Goal: Task Accomplishment & Management: Complete application form

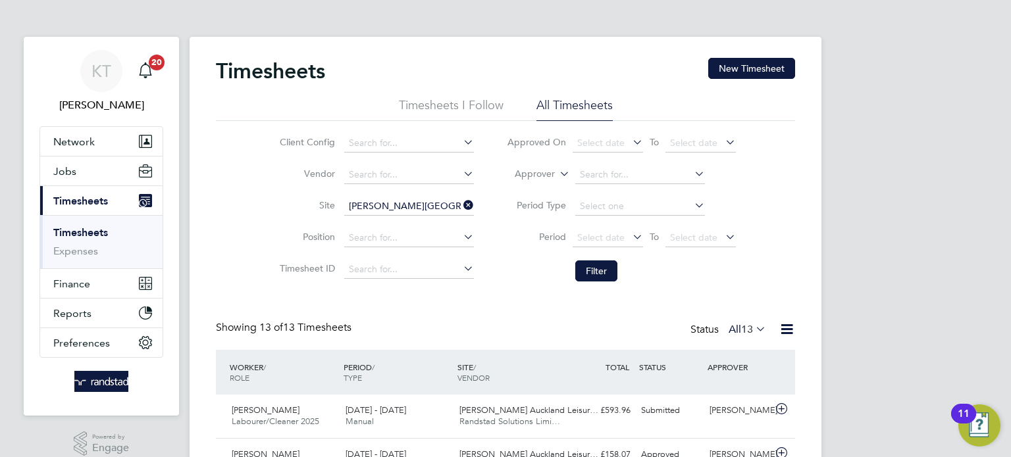
click at [91, 229] on link "Timesheets" at bounding box center [80, 232] width 55 height 13
click at [739, 64] on button "New Timesheet" at bounding box center [751, 68] width 87 height 21
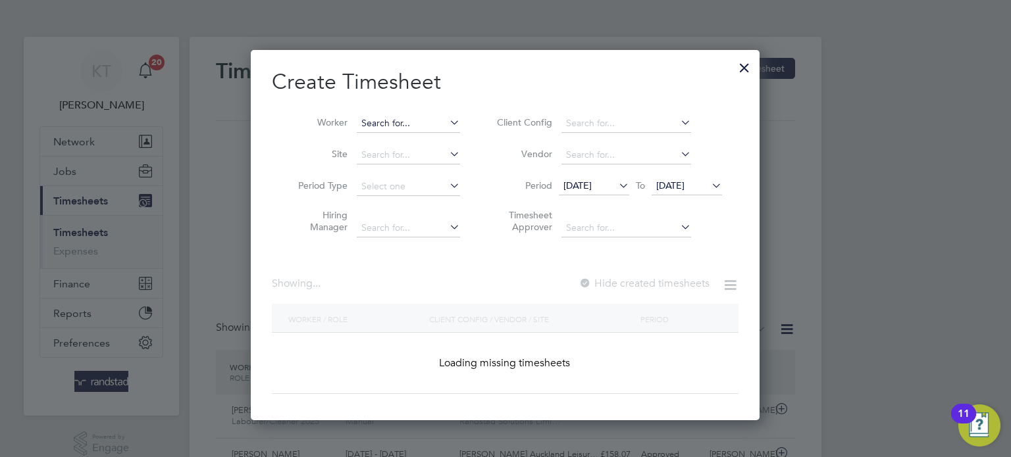
click at [380, 115] on input at bounding box center [408, 124] width 103 height 18
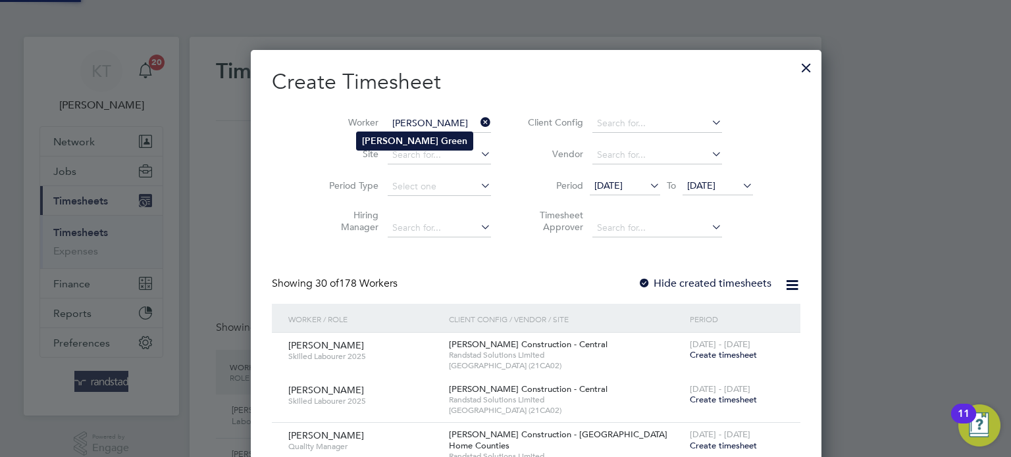
click at [374, 138] on b "[PERSON_NAME]" at bounding box center [400, 141] width 76 height 11
type input "[PERSON_NAME]"
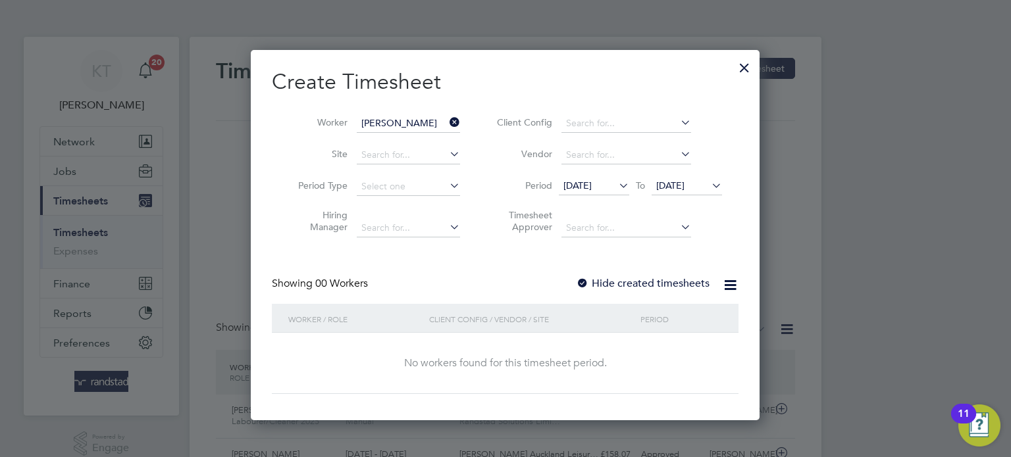
click at [684, 183] on span "[DATE]" at bounding box center [670, 186] width 28 height 12
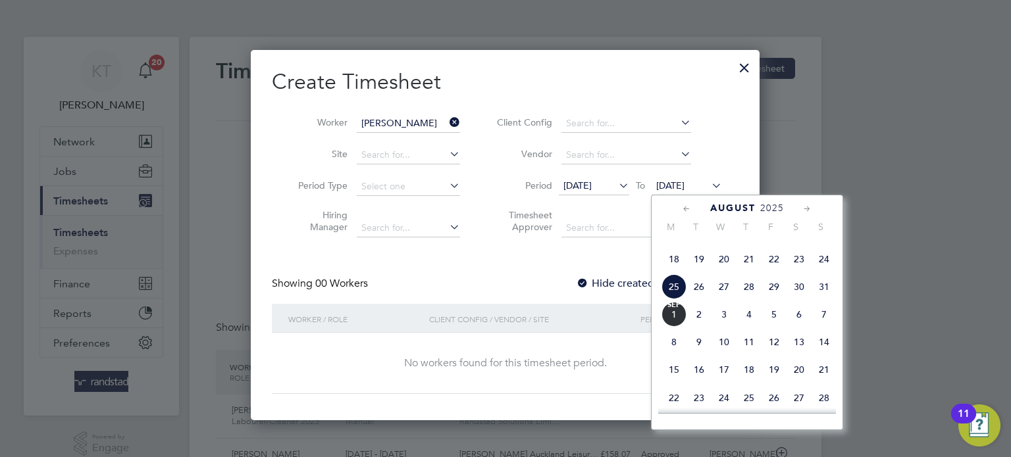
click at [730, 327] on span "3" at bounding box center [723, 314] width 25 height 25
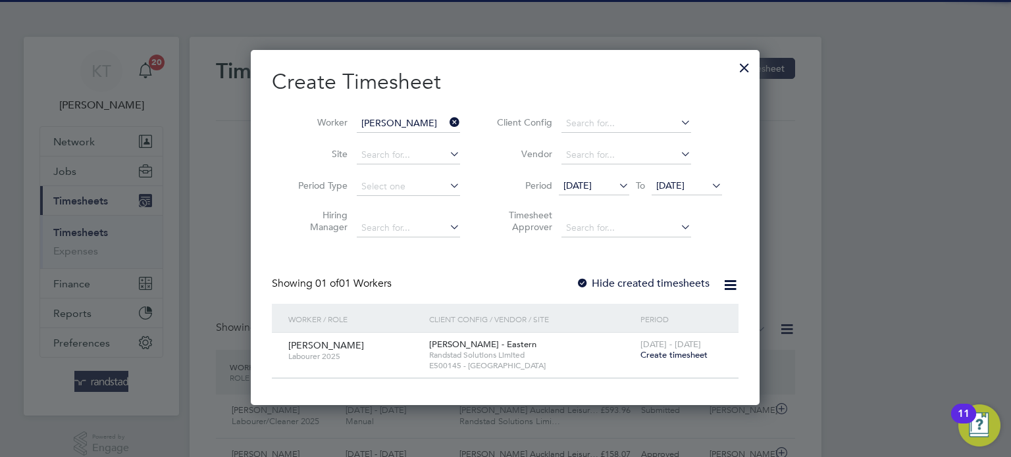
click at [644, 277] on label "Hide created timesheets" at bounding box center [643, 283] width 134 height 13
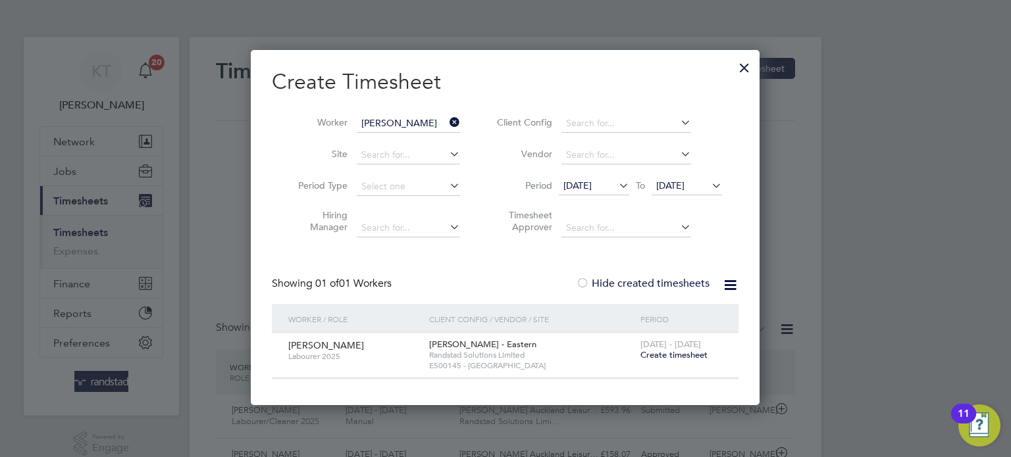
click at [574, 178] on span "[DATE]" at bounding box center [594, 187] width 70 height 18
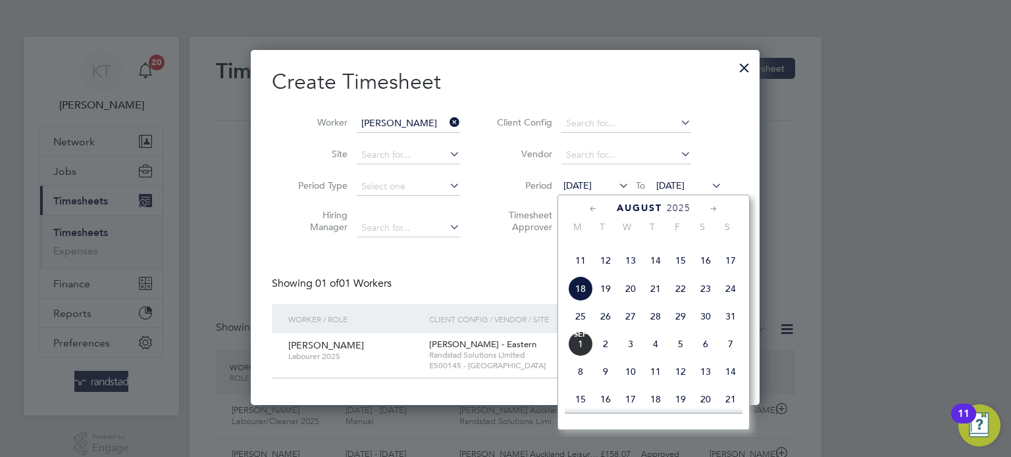
click at [580, 301] on span "18" at bounding box center [580, 288] width 25 height 25
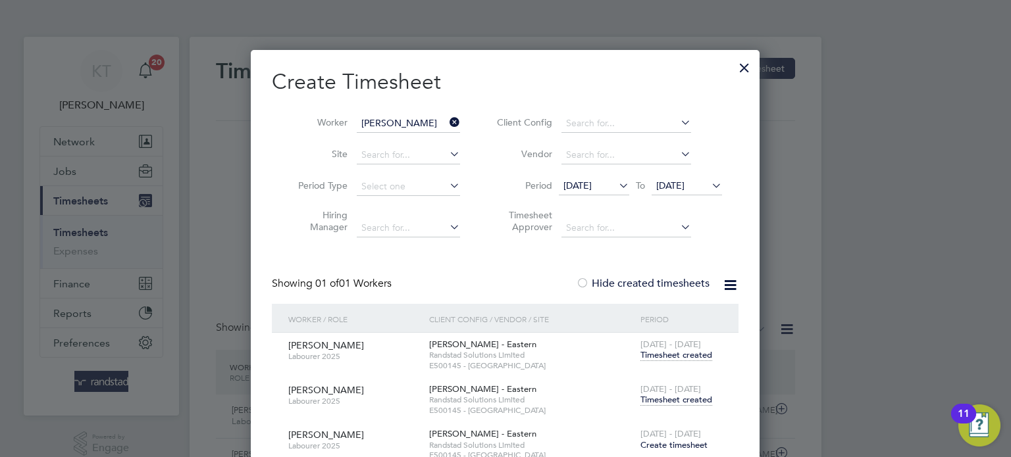
click at [686, 394] on span "Timesheet created" at bounding box center [676, 400] width 72 height 12
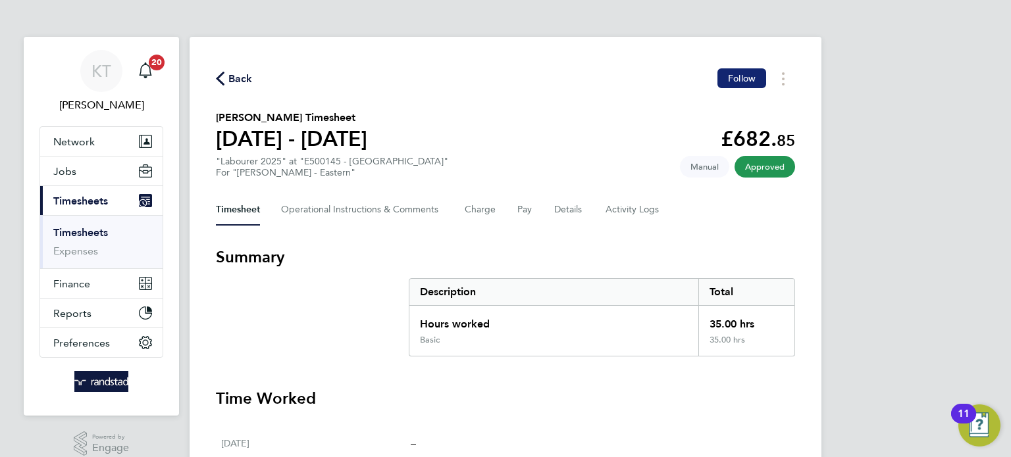
click at [745, 76] on span "Follow" at bounding box center [742, 78] width 28 height 12
click at [234, 69] on div "Back Following" at bounding box center [505, 78] width 579 height 20
click at [236, 77] on span "Back" at bounding box center [240, 79] width 24 height 16
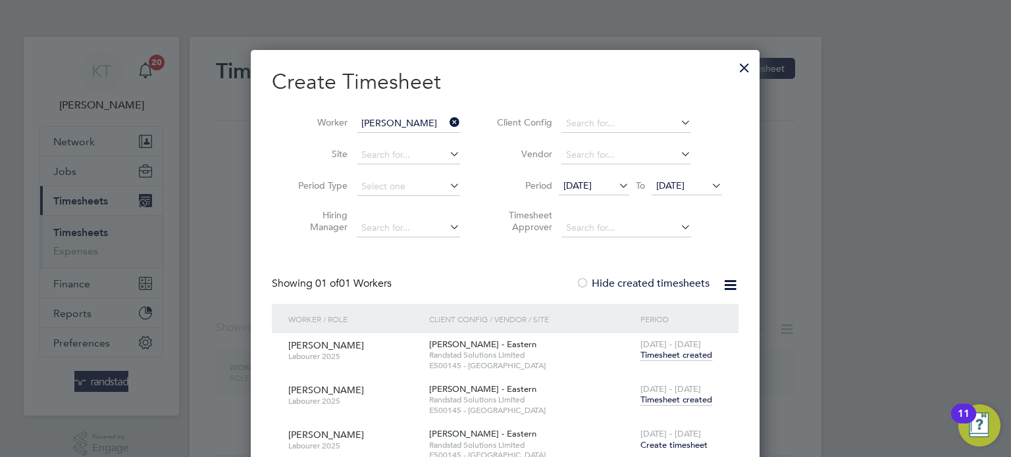
click at [447, 119] on icon at bounding box center [447, 122] width 0 height 18
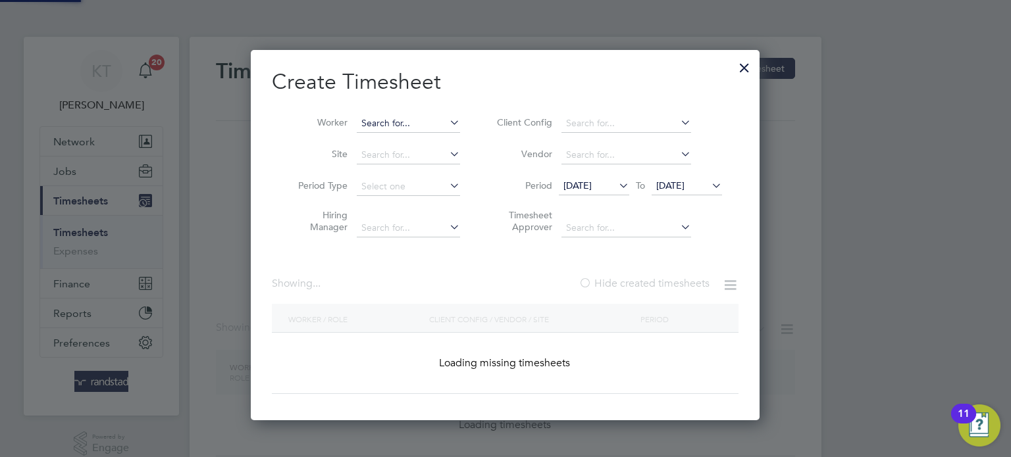
click at [432, 119] on input at bounding box center [408, 124] width 103 height 18
type input "o"
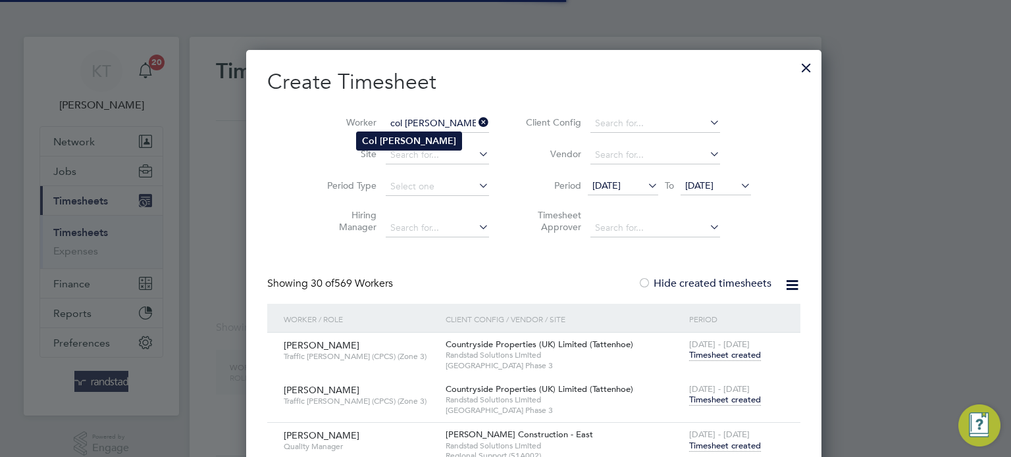
click at [394, 138] on b "[PERSON_NAME]" at bounding box center [418, 141] width 76 height 11
type input "Col [PERSON_NAME]"
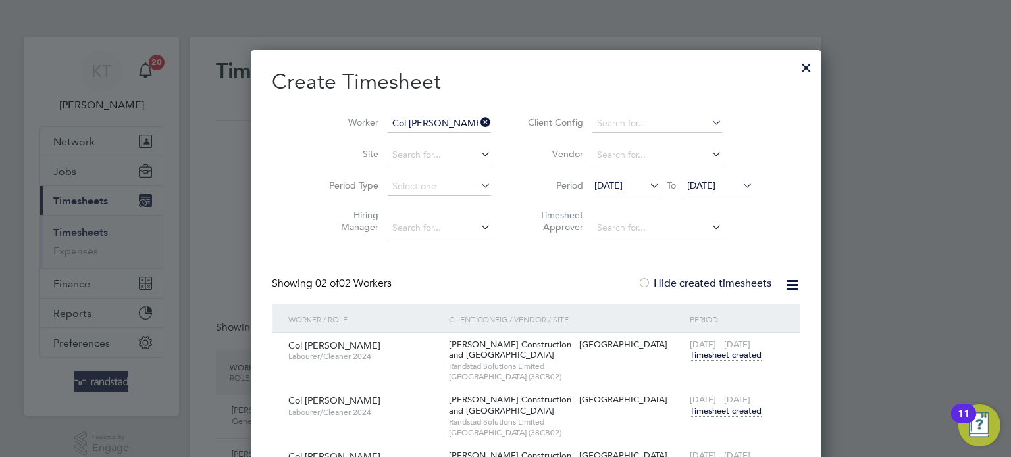
click at [690, 411] on span "Timesheet created" at bounding box center [726, 411] width 72 height 12
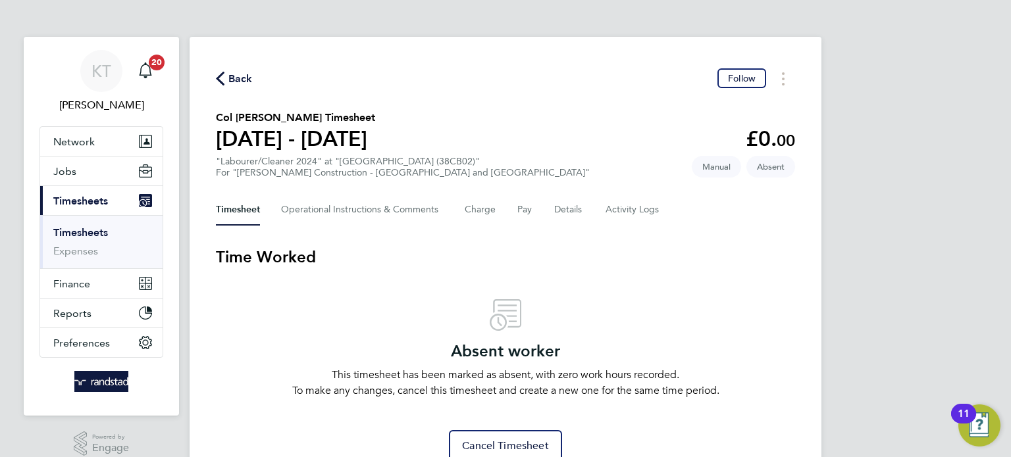
click at [226, 77] on span "Back" at bounding box center [234, 78] width 37 height 13
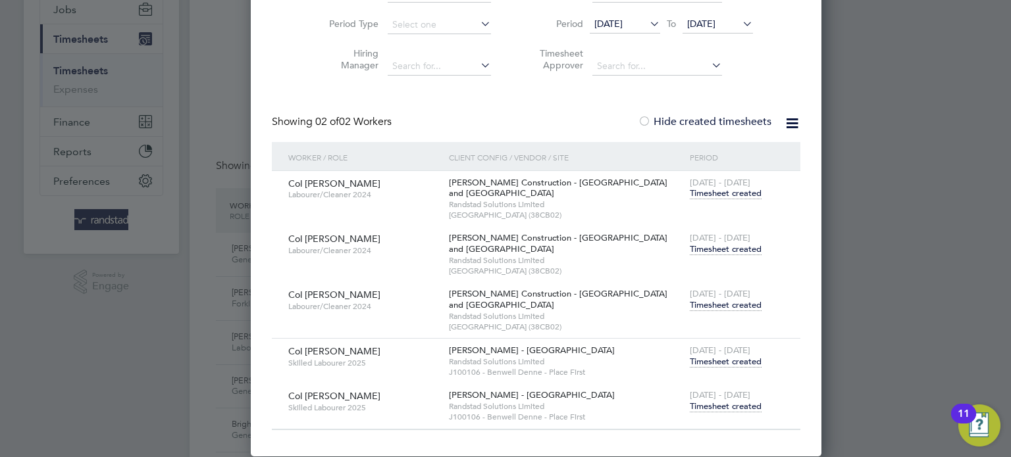
click at [684, 378] on div "Col [PERSON_NAME] Skilled Labourer 2025 [PERSON_NAME] - [GEOGRAPHIC_DATA] Rands…" at bounding box center [536, 361] width 528 height 45
click at [694, 362] on span "Timesheet created" at bounding box center [726, 362] width 72 height 12
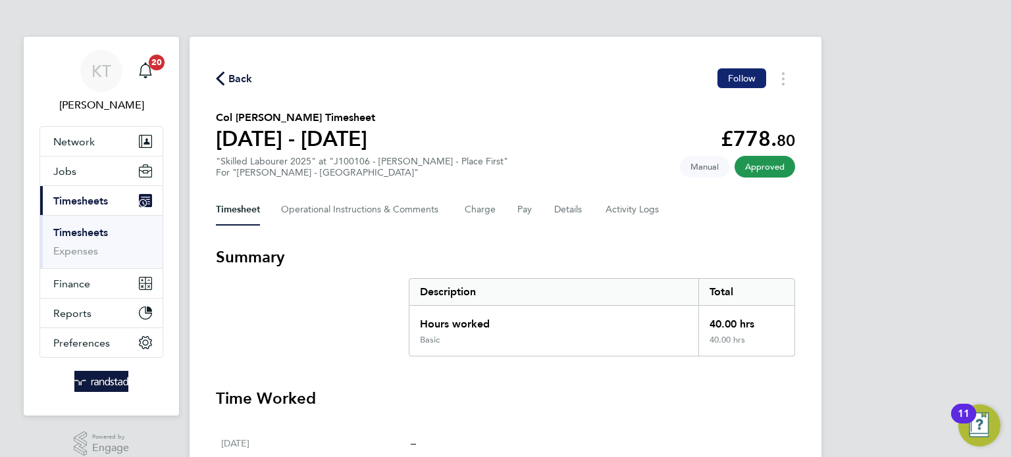
click at [743, 74] on span "Follow" at bounding box center [742, 78] width 28 height 12
click at [223, 70] on button "Back" at bounding box center [234, 78] width 37 height 16
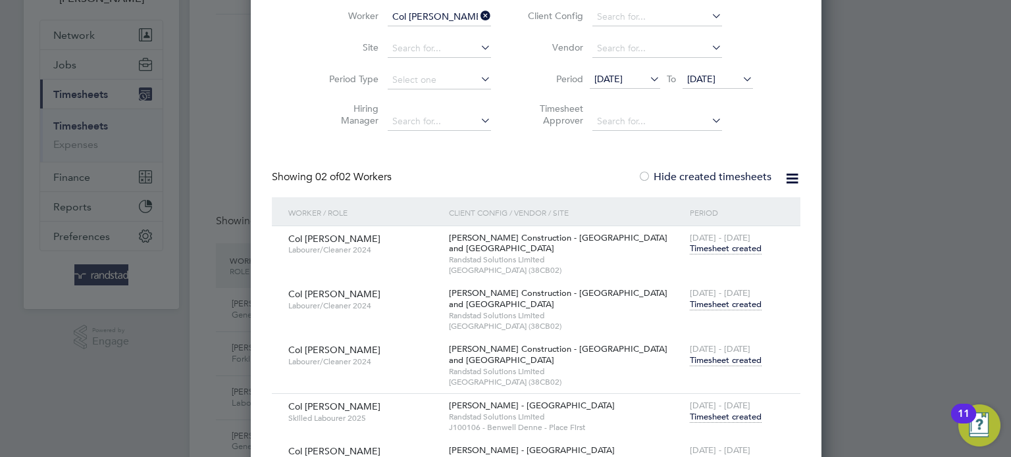
click at [688, 365] on div "[DATE] - [DATE] Timesheet created" at bounding box center [736, 356] width 101 height 36
click at [690, 412] on span "Timesheet created" at bounding box center [726, 417] width 72 height 12
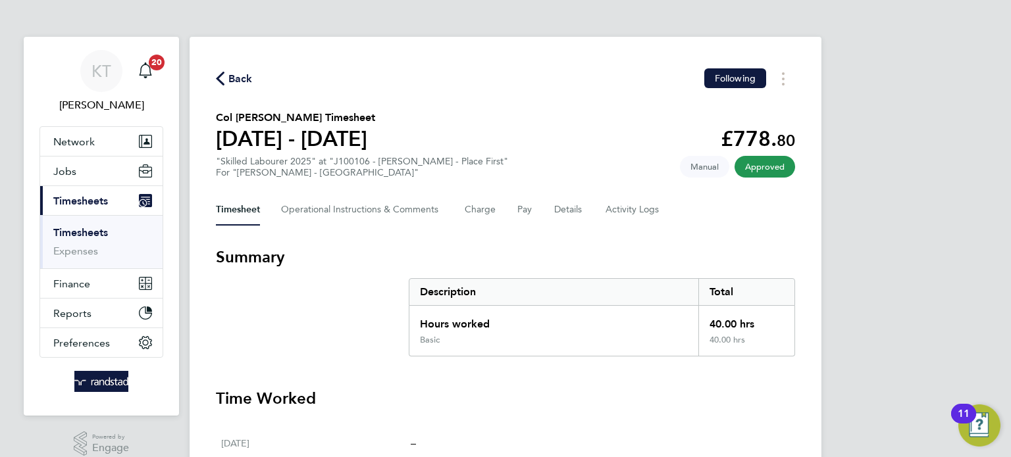
click at [230, 76] on span "Back" at bounding box center [240, 79] width 24 height 16
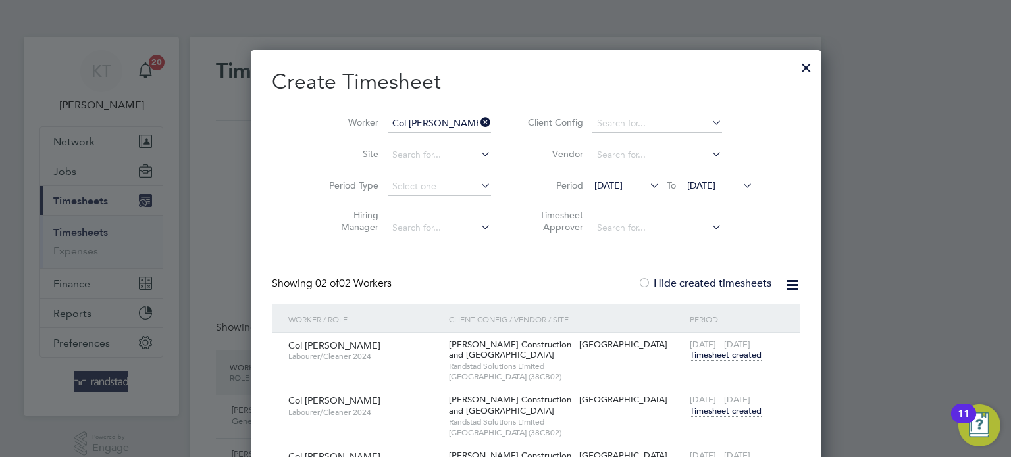
click at [478, 126] on icon at bounding box center [478, 122] width 0 height 18
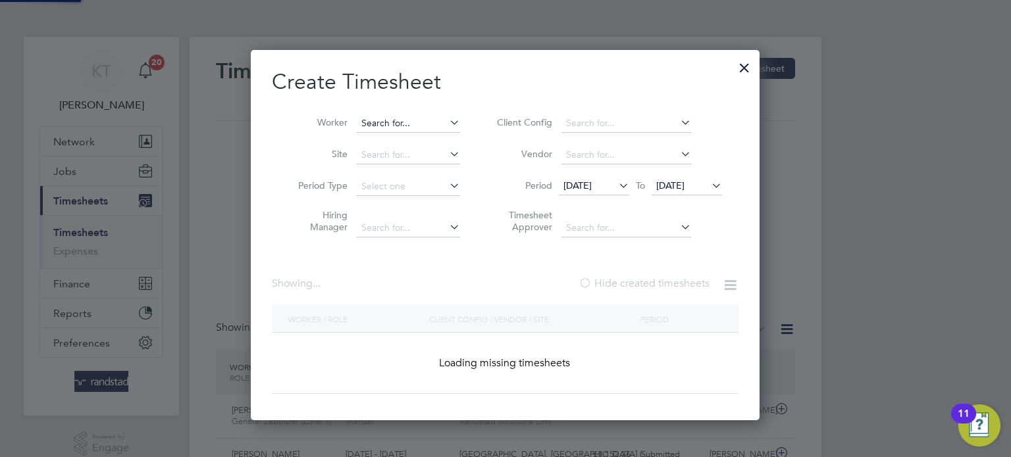
click at [420, 120] on input at bounding box center [408, 124] width 103 height 18
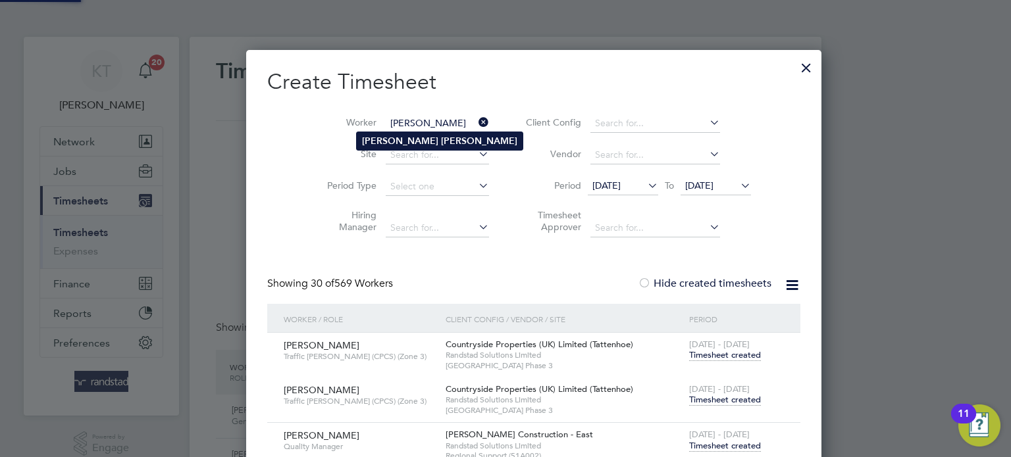
click at [441, 141] on b "[PERSON_NAME]" at bounding box center [479, 141] width 76 height 11
type input "[PERSON_NAME]"
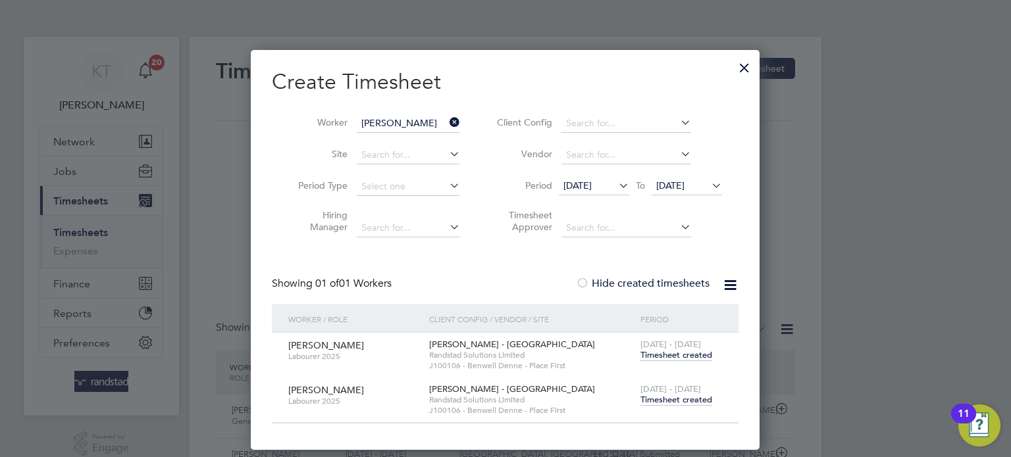
click at [693, 401] on span "Timesheet created" at bounding box center [676, 400] width 72 height 12
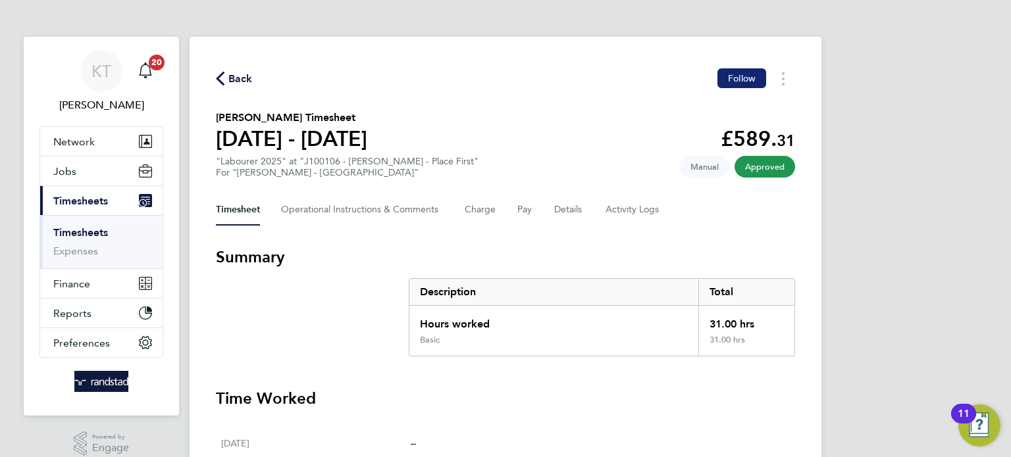
click at [721, 71] on button "Follow" at bounding box center [741, 78] width 49 height 20
click at [232, 73] on span "Back" at bounding box center [240, 79] width 24 height 16
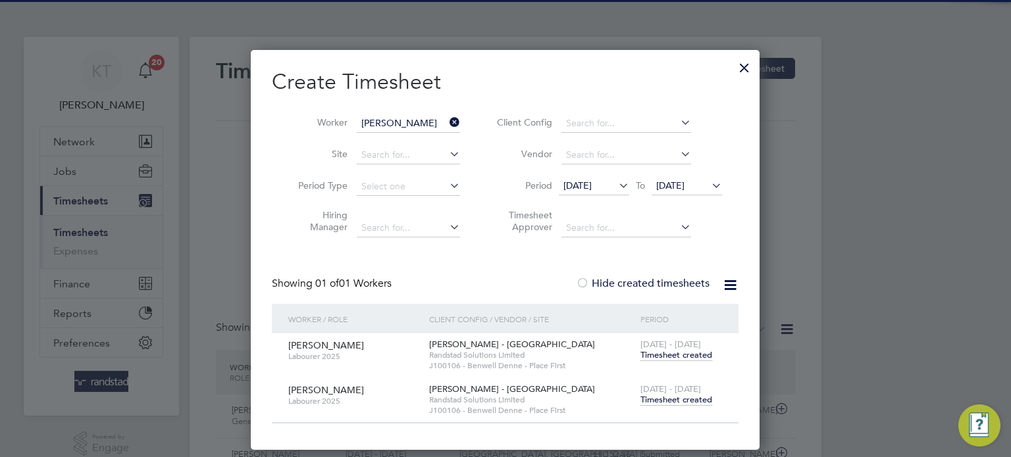
click at [447, 122] on icon at bounding box center [447, 122] width 0 height 18
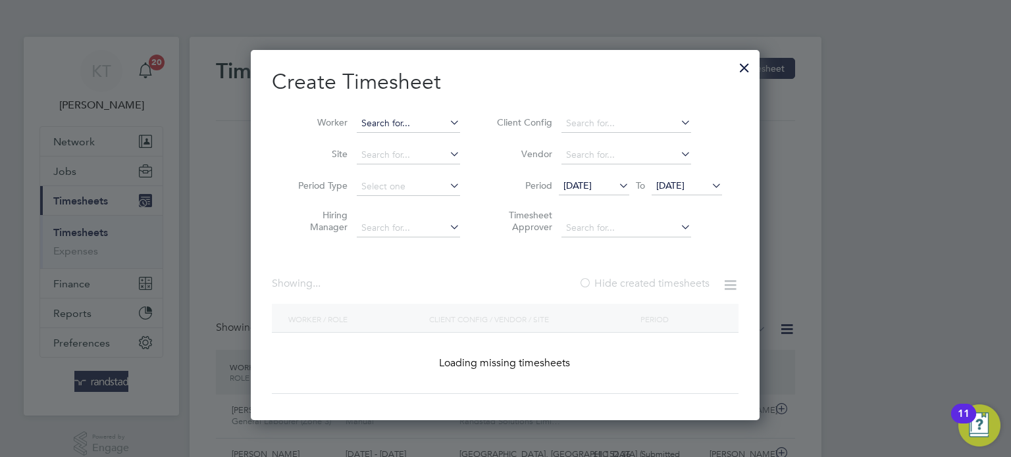
click at [411, 124] on input at bounding box center [408, 124] width 103 height 18
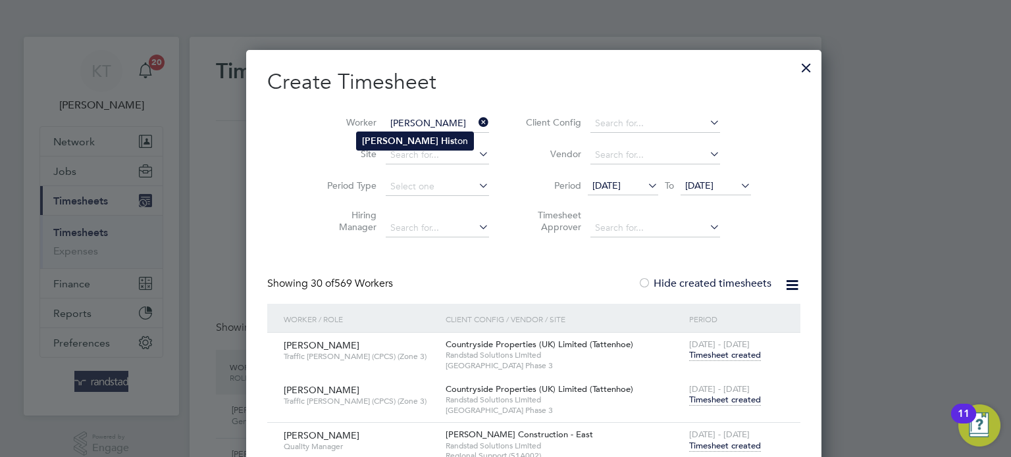
type input "[PERSON_NAME]"
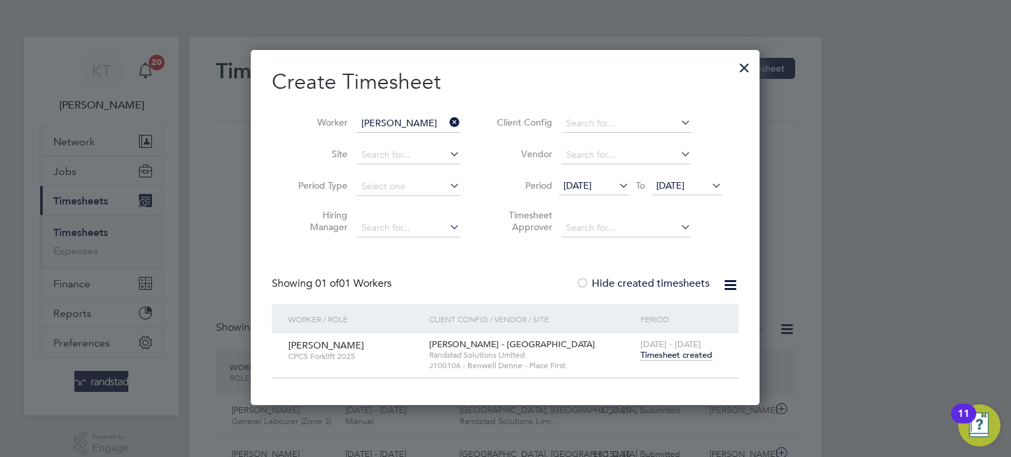
click at [447, 122] on icon at bounding box center [447, 122] width 0 height 18
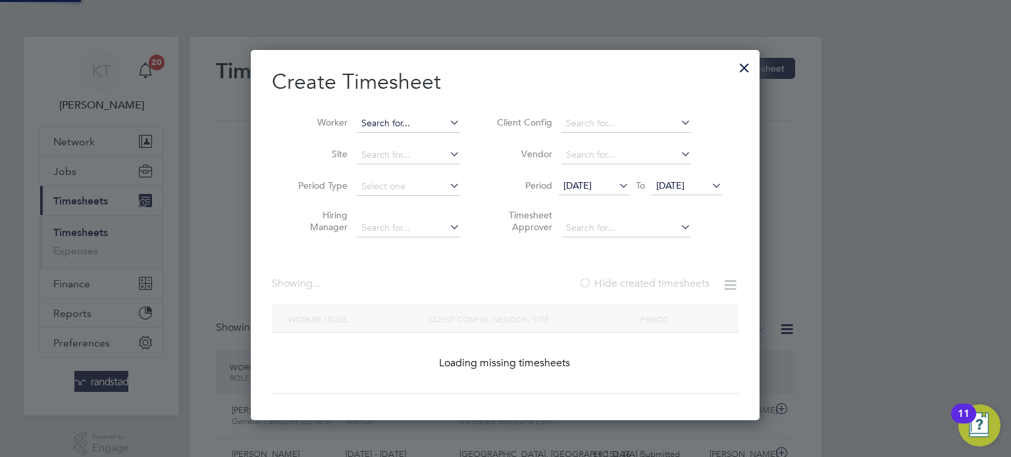
click at [405, 122] on input at bounding box center [408, 124] width 103 height 18
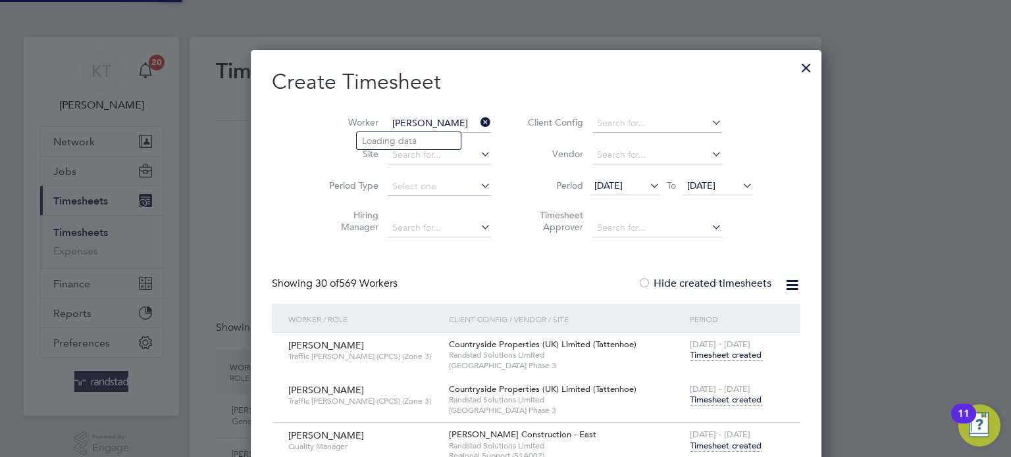
scroll to position [4385, 519]
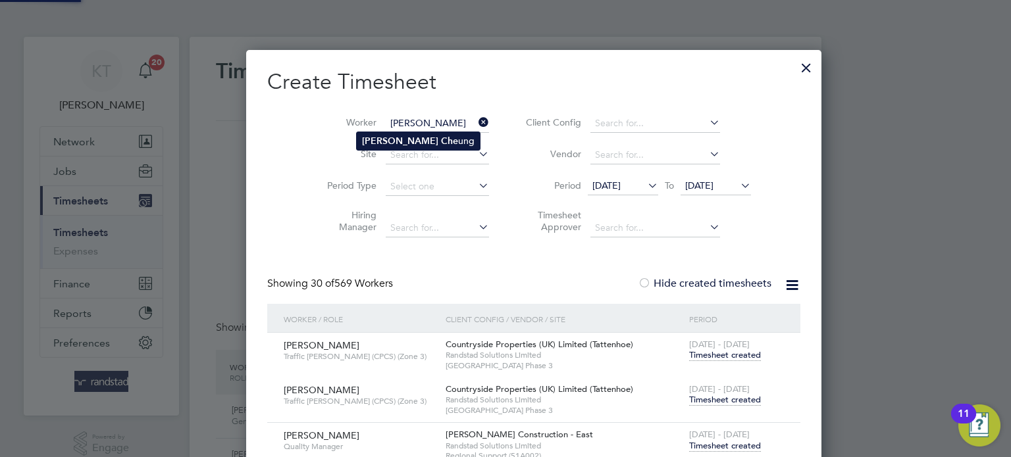
click at [441, 141] on b "Che" at bounding box center [449, 141] width 17 height 11
type input "[PERSON_NAME]"
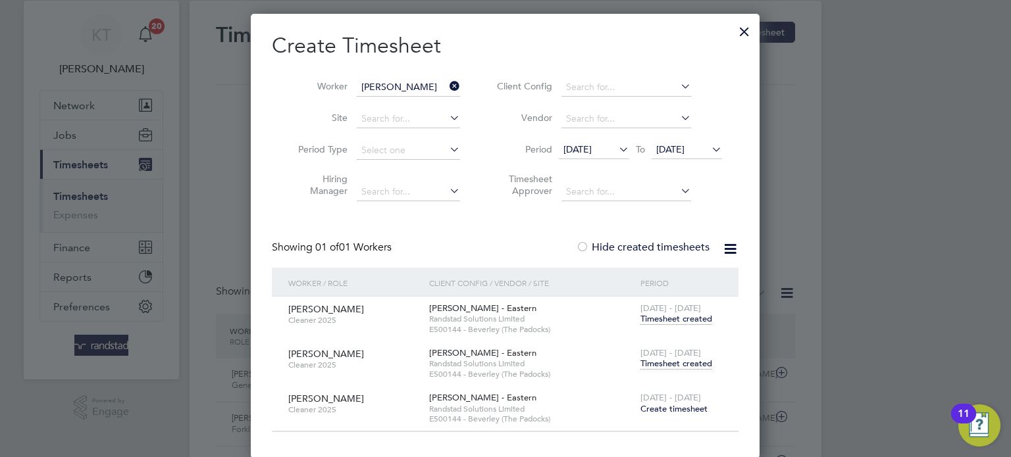
scroll to position [42, 0]
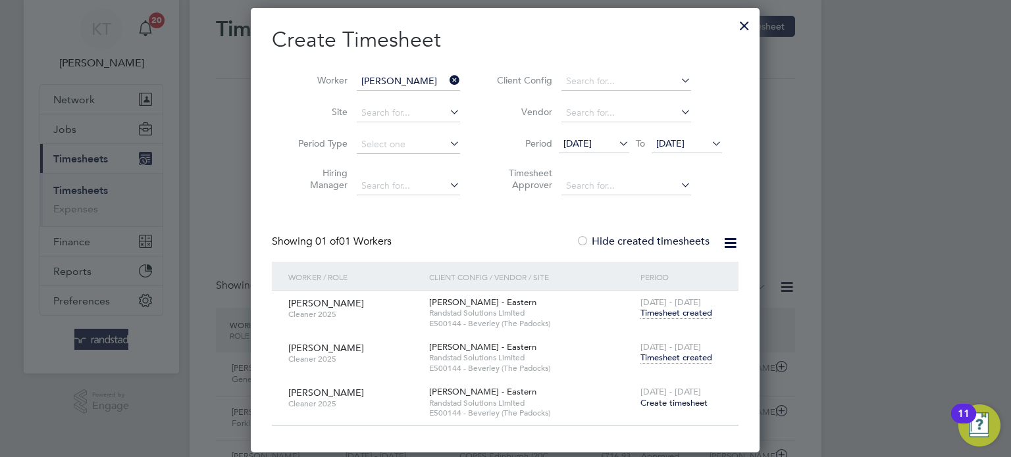
click at [691, 355] on span "Timesheet created" at bounding box center [676, 358] width 72 height 12
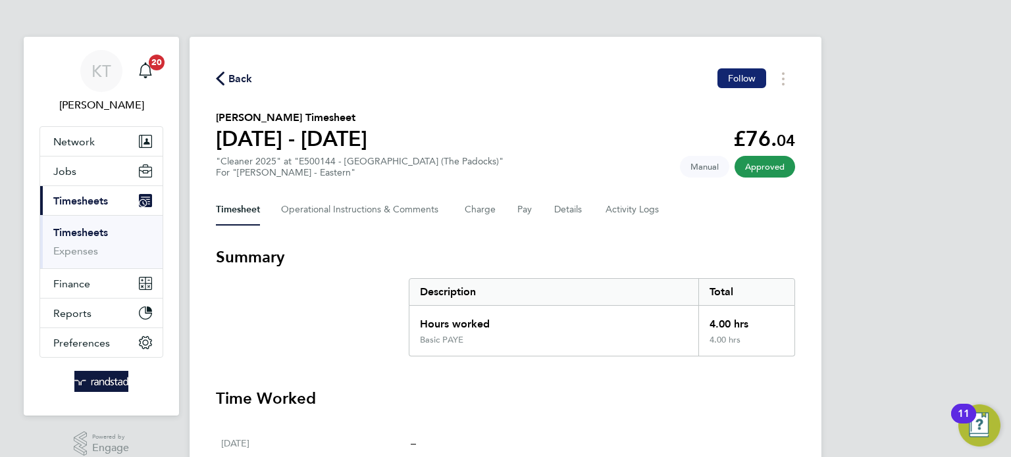
click at [763, 82] on button "Follow" at bounding box center [741, 78] width 49 height 20
click at [231, 80] on span "Back" at bounding box center [240, 79] width 24 height 16
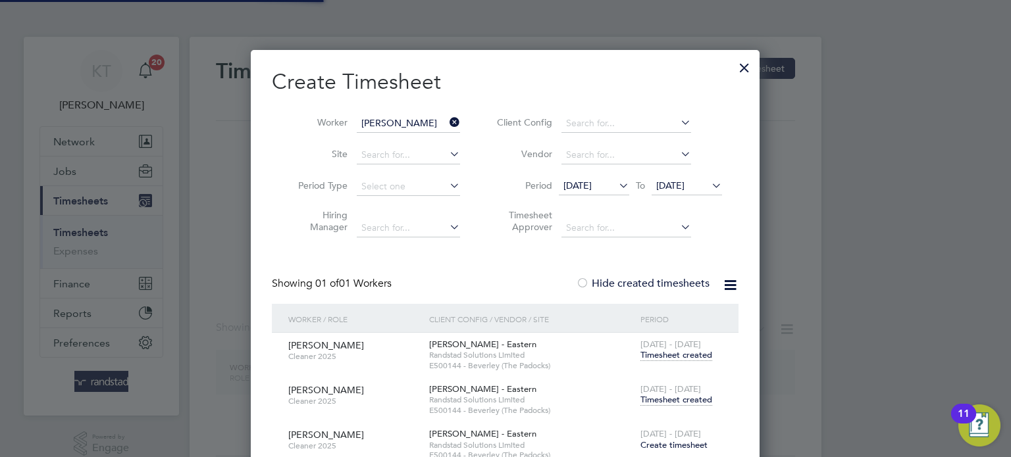
scroll to position [444, 509]
click at [447, 127] on icon at bounding box center [447, 122] width 0 height 18
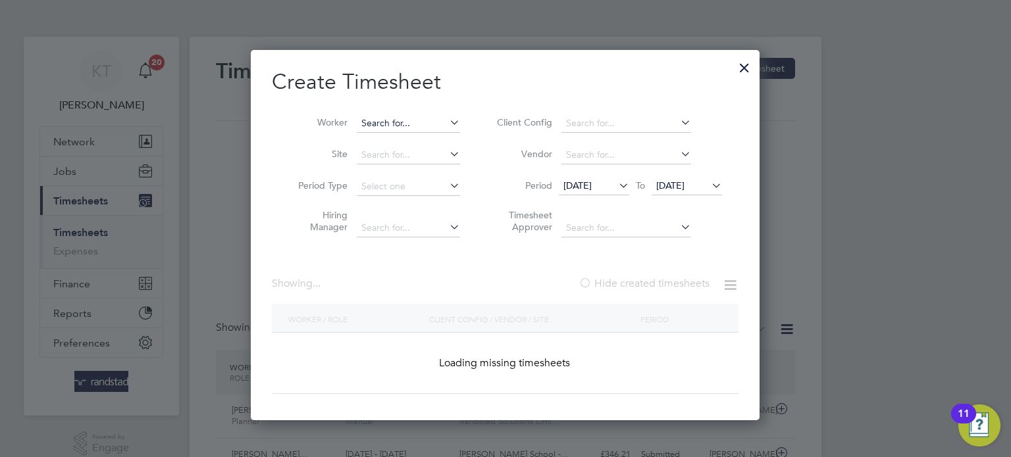
scroll to position [33, 115]
click at [431, 128] on input at bounding box center [408, 124] width 103 height 18
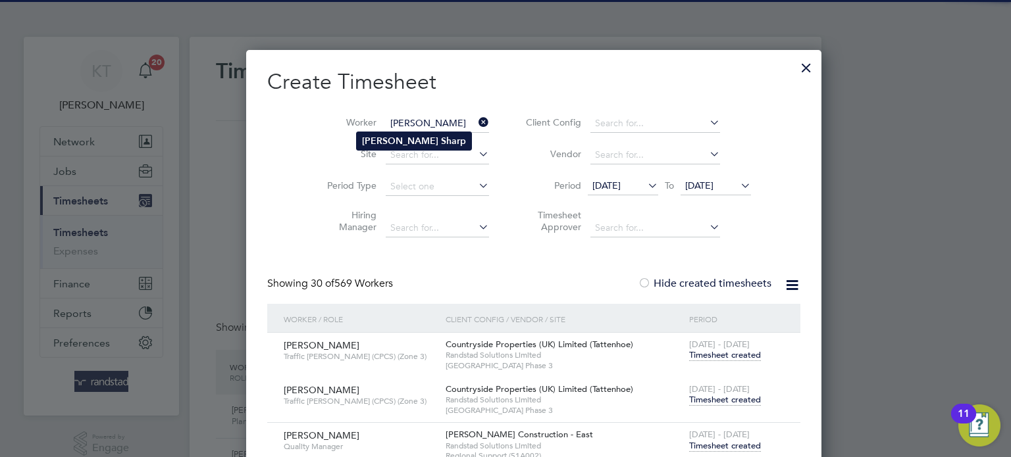
click at [441, 136] on b "Sharp" at bounding box center [453, 141] width 25 height 11
type input "[PERSON_NAME]"
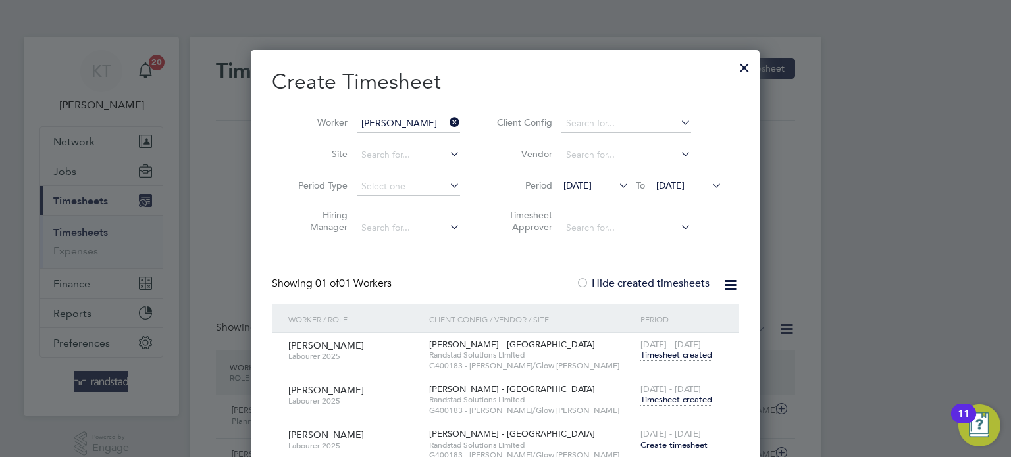
click at [678, 396] on span "Timesheet created" at bounding box center [676, 400] width 72 height 12
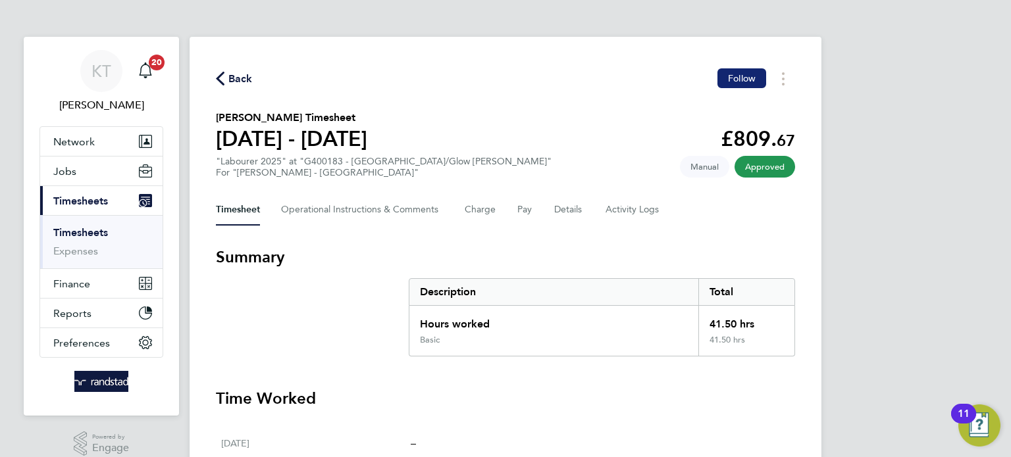
click at [736, 77] on span "Follow" at bounding box center [742, 78] width 28 height 12
click at [242, 73] on span "Back" at bounding box center [240, 79] width 24 height 16
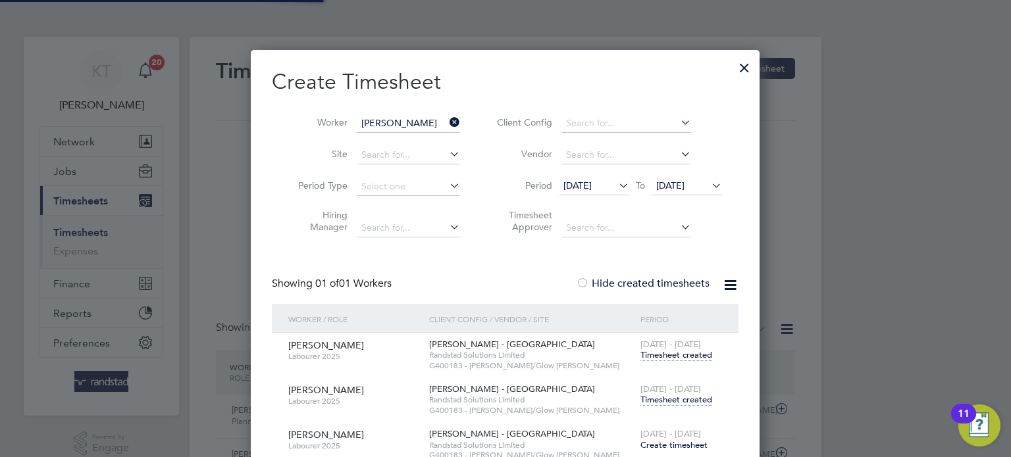
click at [447, 126] on icon at bounding box center [447, 122] width 0 height 18
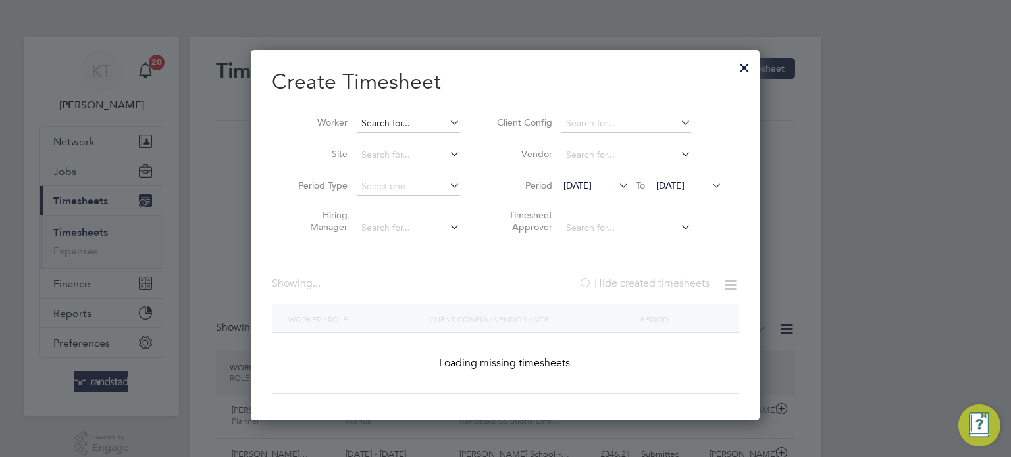
click at [432, 124] on input at bounding box center [408, 124] width 103 height 18
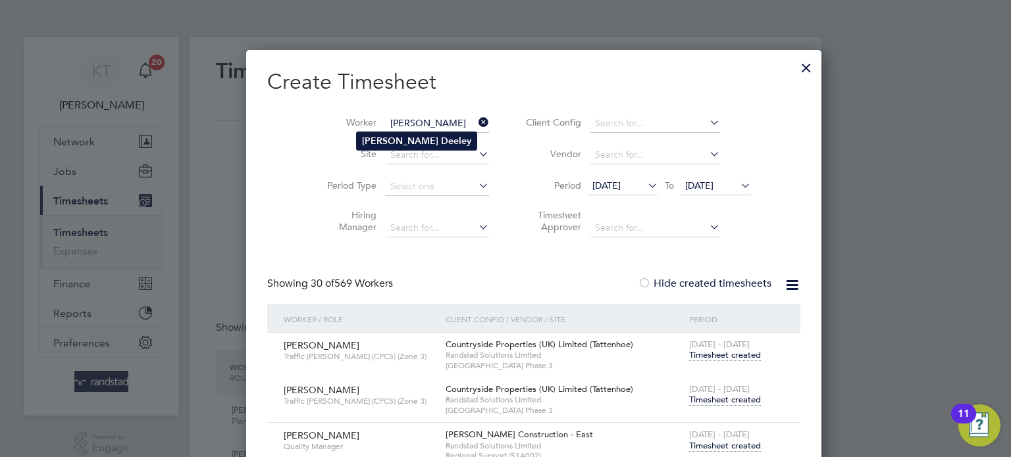
click at [421, 140] on li "[PERSON_NAME]" at bounding box center [417, 141] width 120 height 18
type input "[PERSON_NAME]"
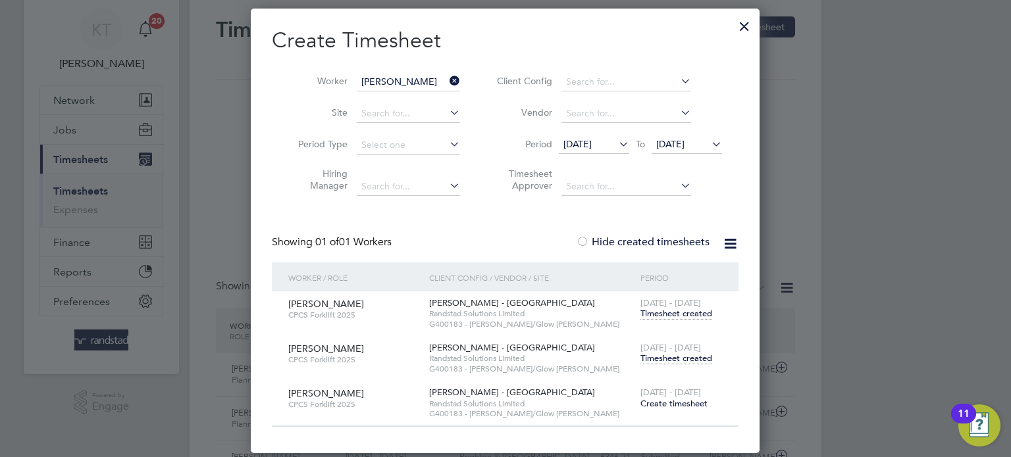
click at [703, 361] on span "Timesheet created" at bounding box center [676, 359] width 72 height 12
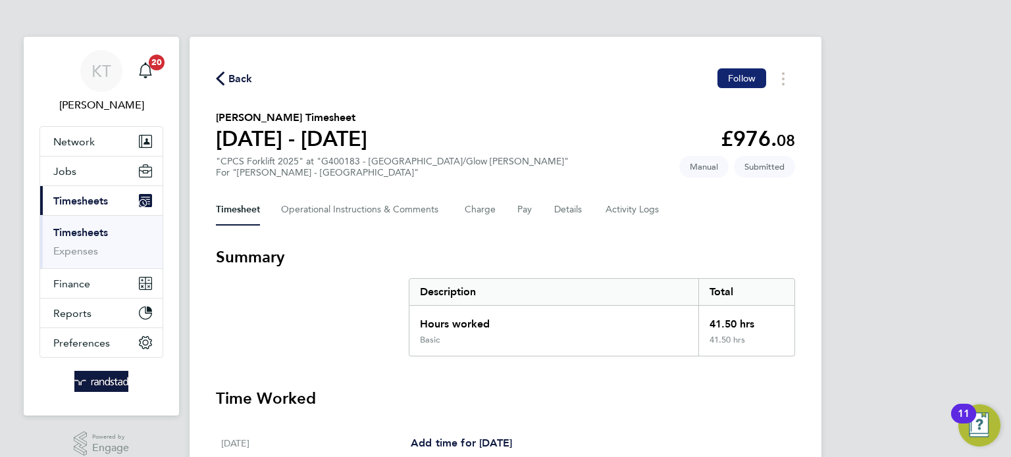
click at [736, 72] on span "Follow" at bounding box center [742, 78] width 28 height 12
click at [235, 76] on span "Back" at bounding box center [240, 79] width 24 height 16
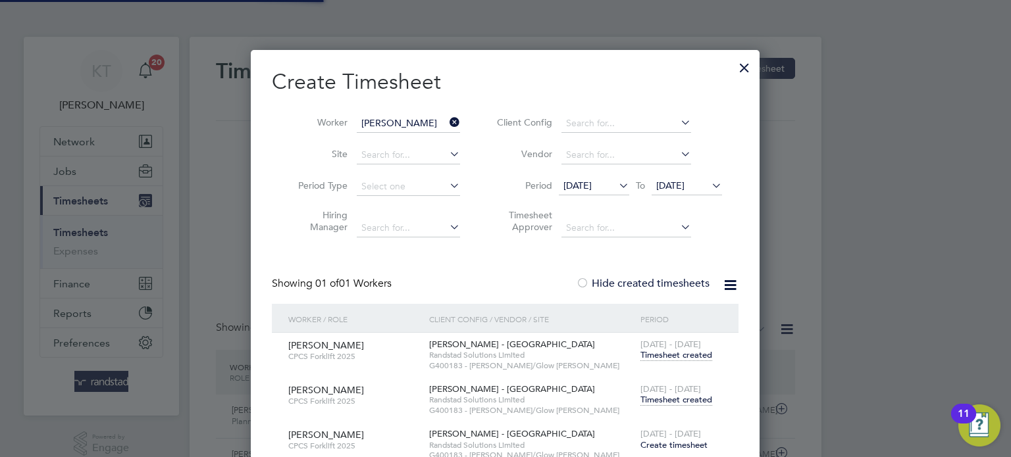
click at [447, 120] on icon at bounding box center [447, 122] width 0 height 18
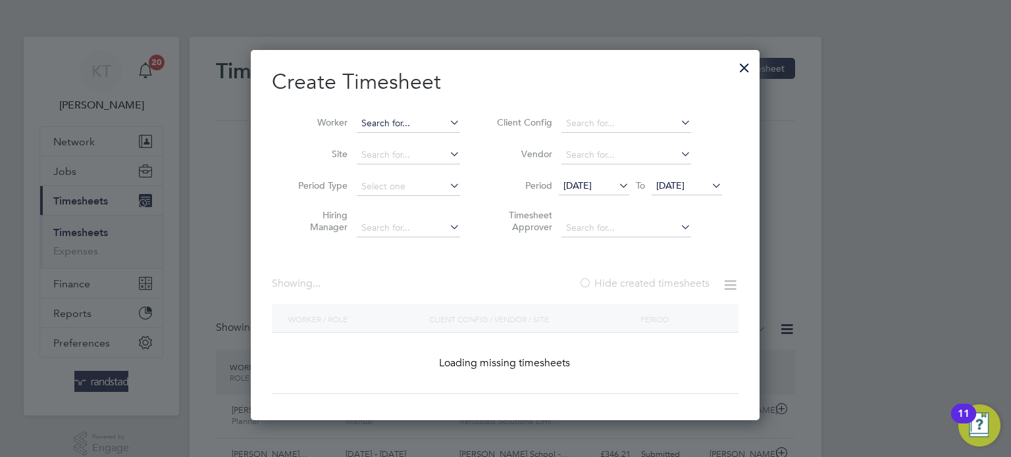
click at [426, 124] on input at bounding box center [408, 124] width 103 height 18
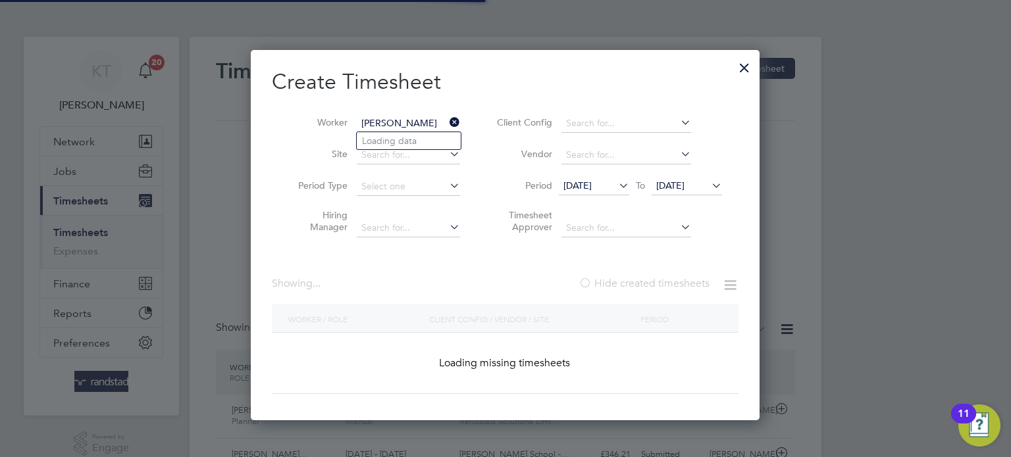
click at [411, 125] on input "[PERSON_NAME]" at bounding box center [408, 124] width 103 height 18
click at [407, 120] on input "[PERSON_NAME]" at bounding box center [408, 124] width 103 height 18
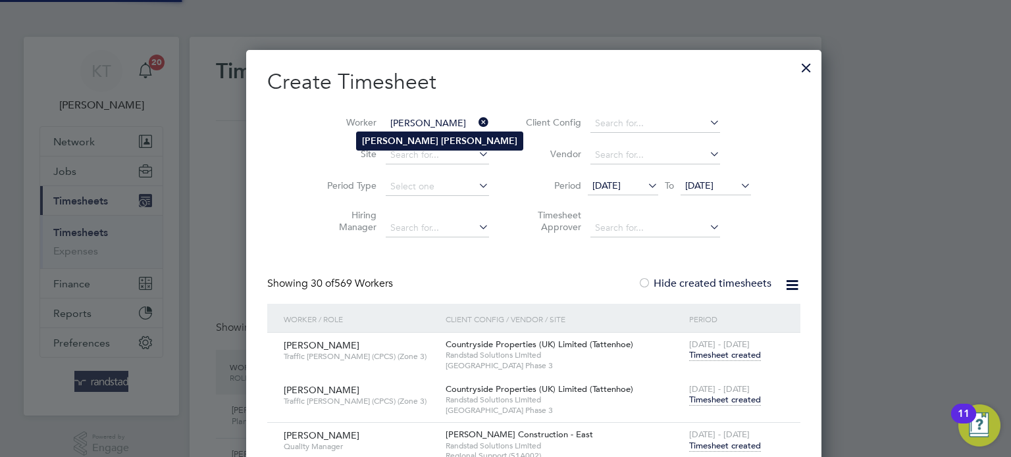
click at [441, 137] on b "[PERSON_NAME]" at bounding box center [479, 141] width 76 height 11
type input "[PERSON_NAME]"
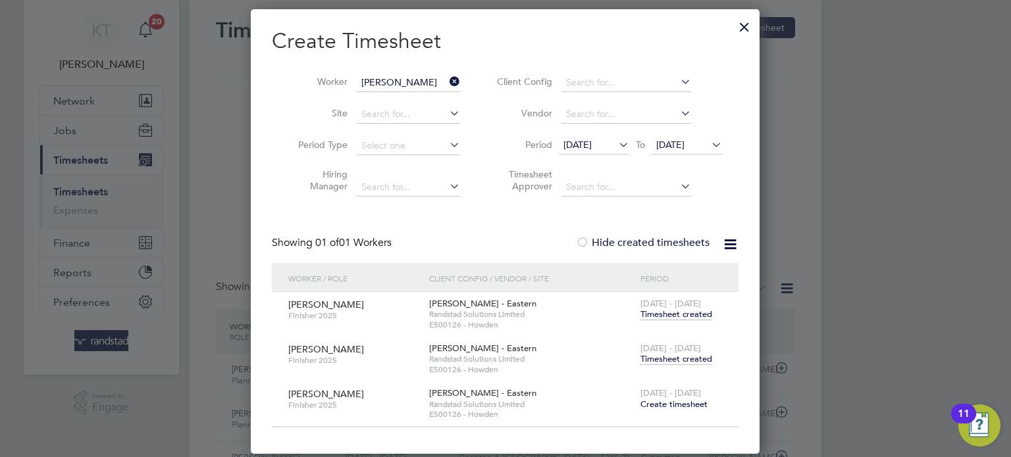
click at [698, 359] on span "Timesheet created" at bounding box center [676, 359] width 72 height 12
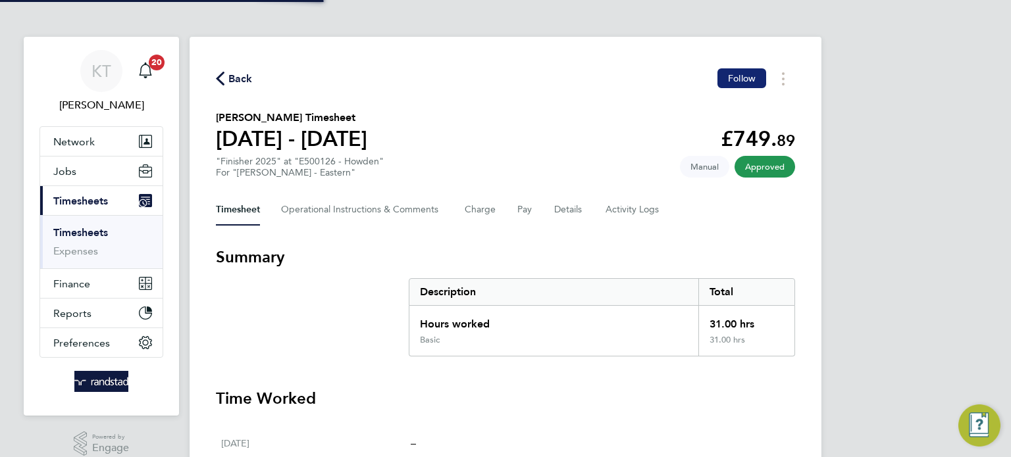
click at [745, 73] on span "Follow" at bounding box center [742, 78] width 28 height 12
click at [246, 78] on span "Back" at bounding box center [240, 79] width 24 height 16
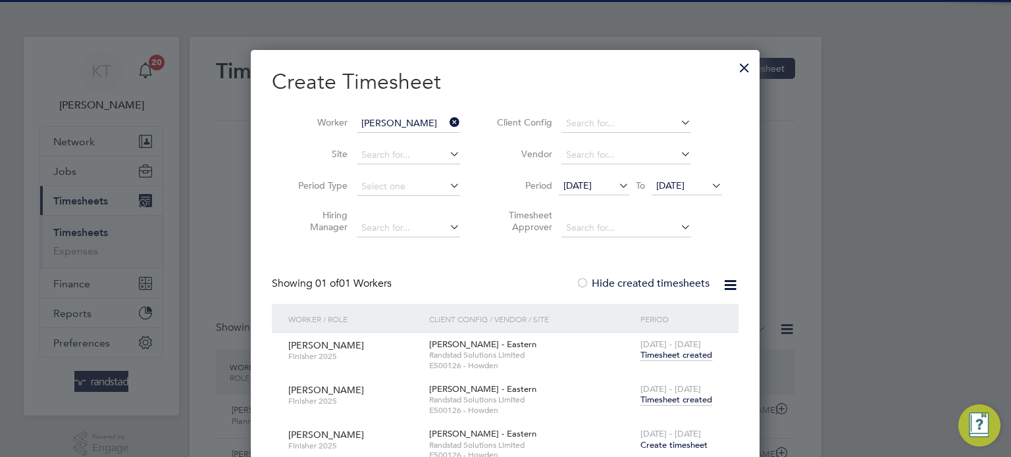
click at [447, 119] on icon at bounding box center [447, 122] width 0 height 18
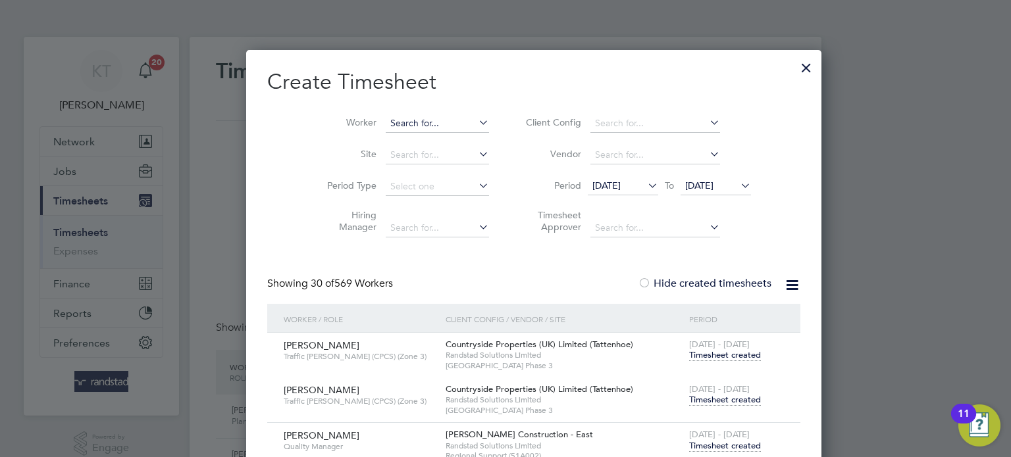
click at [421, 124] on input at bounding box center [437, 124] width 103 height 18
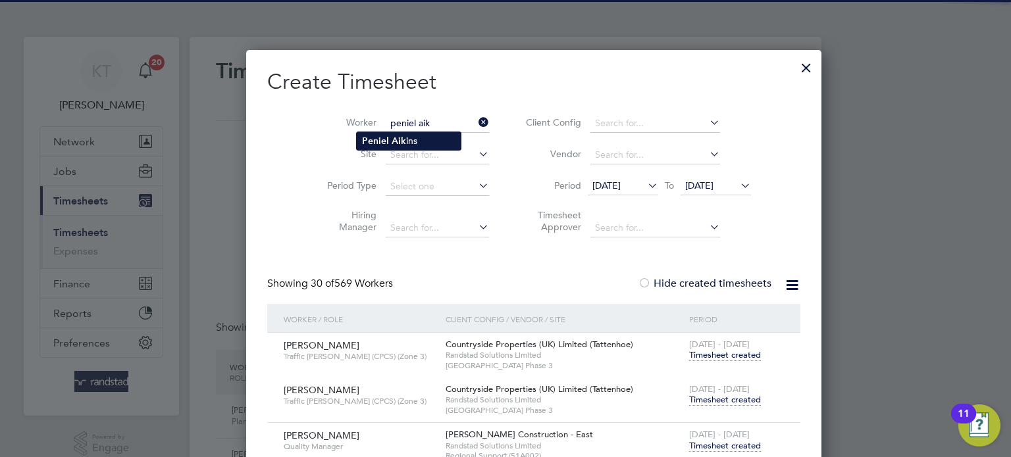
click at [376, 137] on b "Peniel" at bounding box center [375, 141] width 27 height 11
type input "[PERSON_NAME]"
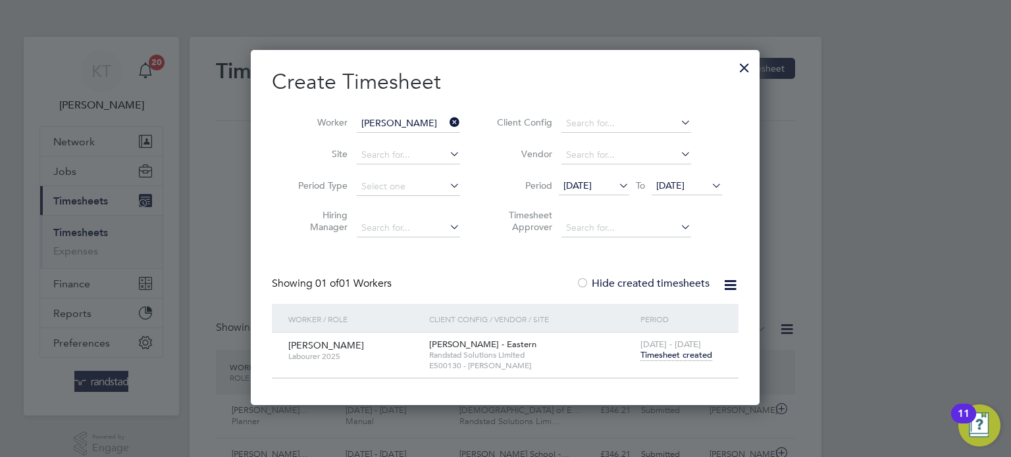
click at [684, 183] on span "[DATE]" at bounding box center [670, 186] width 28 height 12
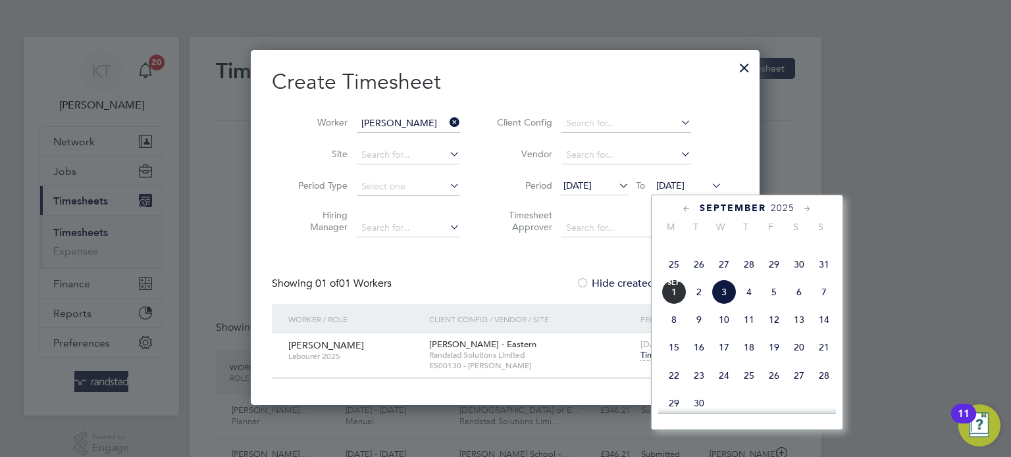
click at [733, 305] on span "3" at bounding box center [723, 292] width 25 height 25
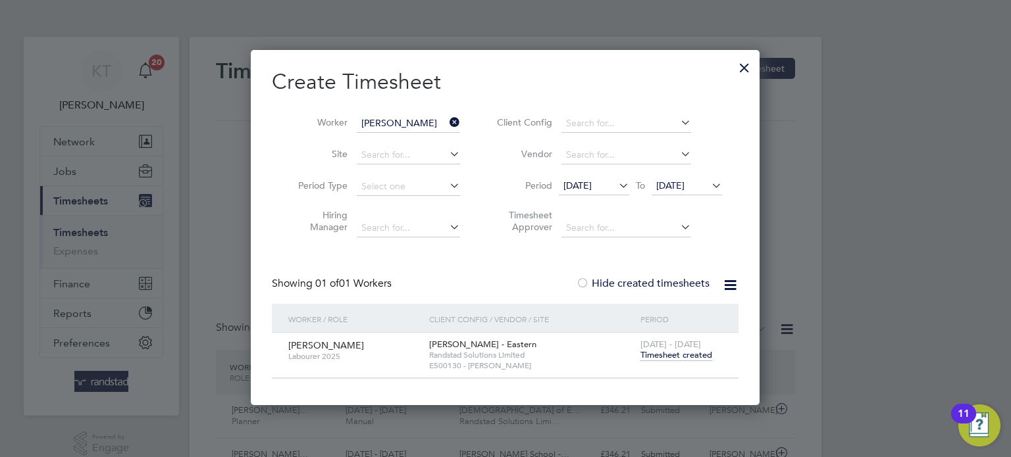
click at [447, 124] on icon at bounding box center [447, 122] width 0 height 18
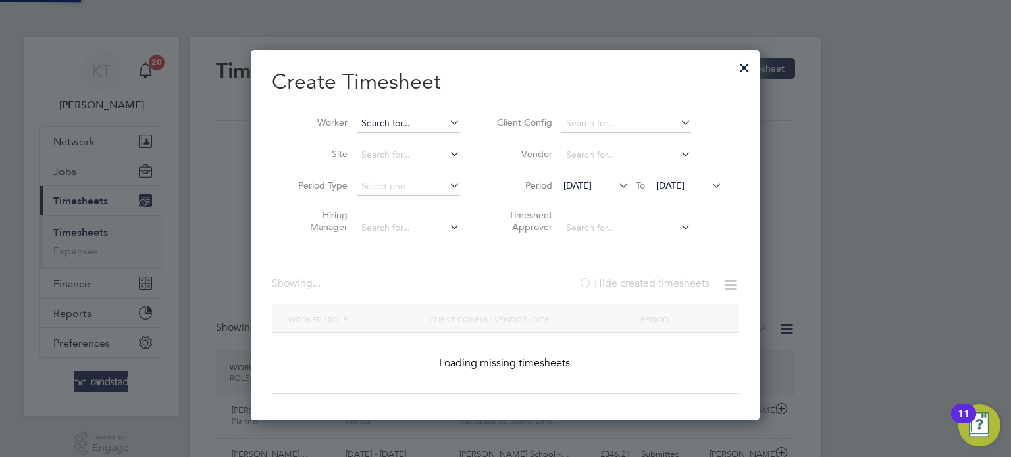
click at [417, 127] on input at bounding box center [408, 124] width 103 height 18
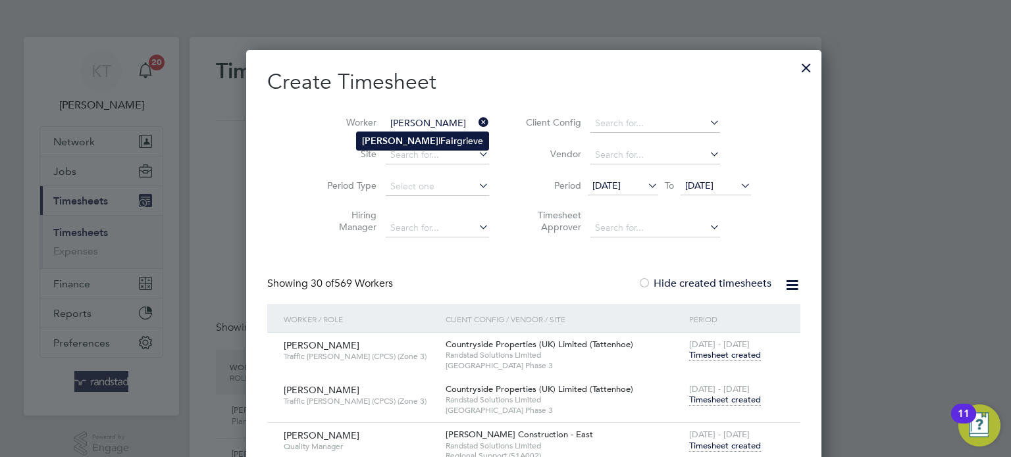
click at [409, 145] on li "[PERSON_NAME] l Fair grieve" at bounding box center [423, 141] width 132 height 18
type input "[PERSON_NAME]"
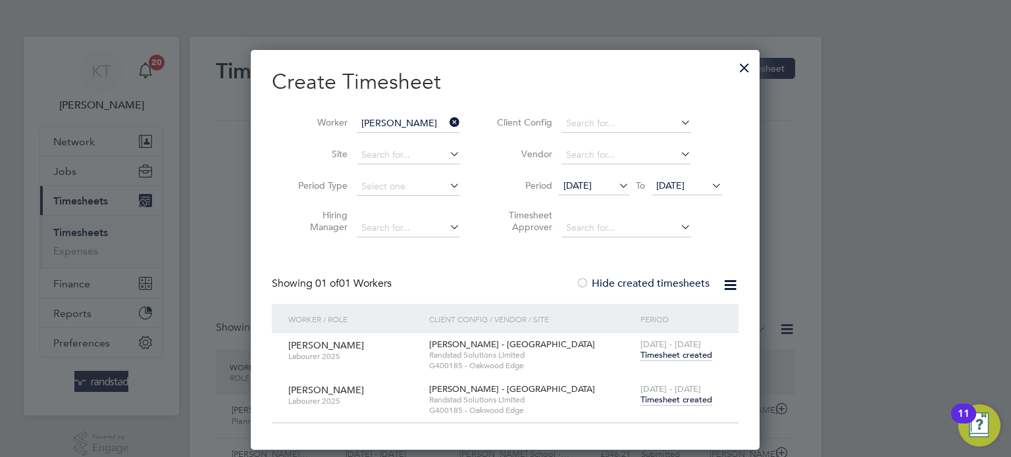
click at [659, 397] on span "Timesheet created" at bounding box center [676, 400] width 72 height 12
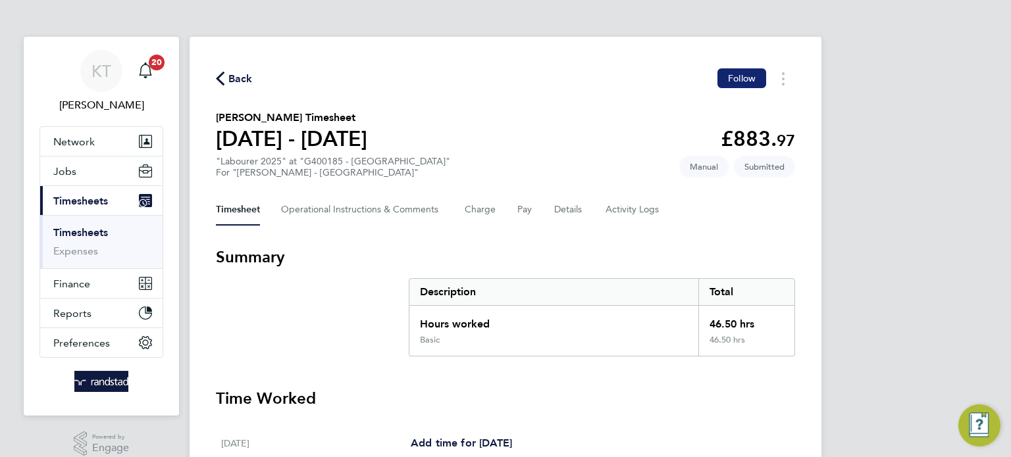
click at [734, 72] on button "Follow" at bounding box center [741, 78] width 49 height 20
click at [241, 68] on div "Back Following" at bounding box center [505, 78] width 579 height 20
click at [241, 80] on span "Back" at bounding box center [240, 79] width 24 height 16
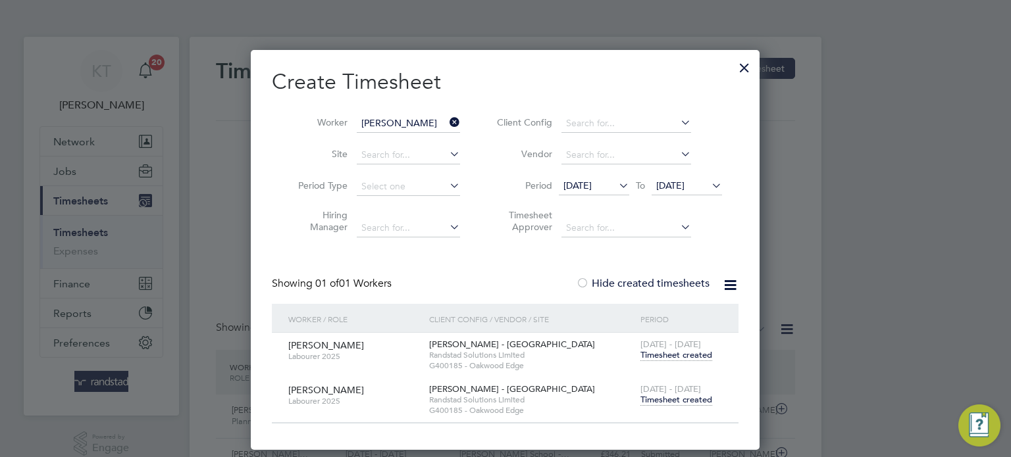
click at [447, 118] on icon at bounding box center [447, 122] width 0 height 18
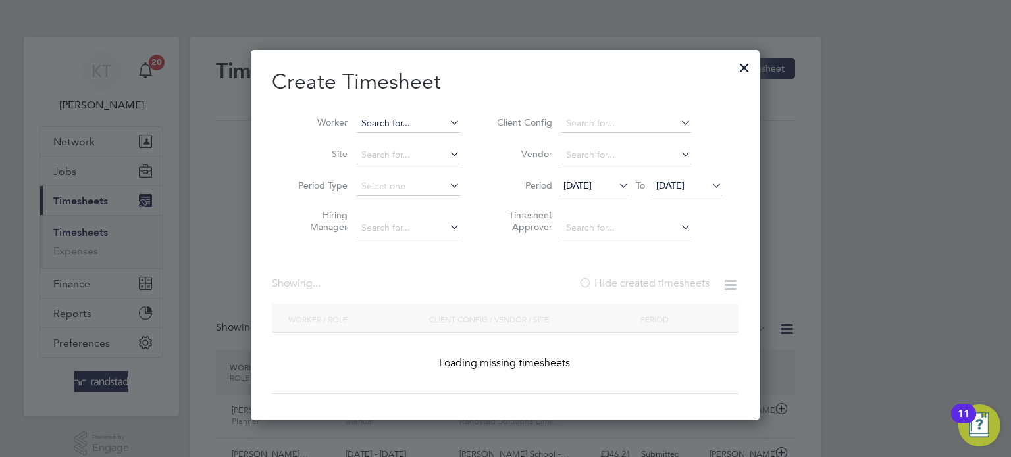
click at [393, 116] on input at bounding box center [408, 124] width 103 height 18
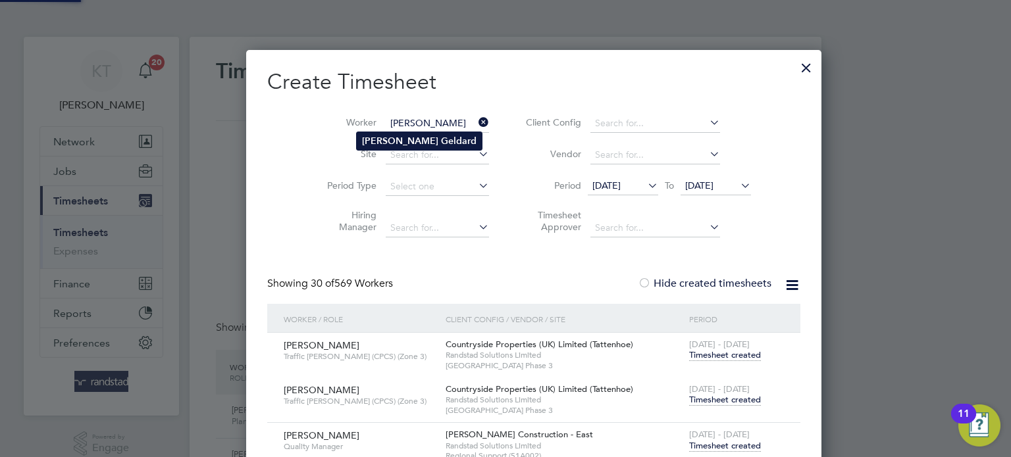
click at [386, 138] on b "[PERSON_NAME]" at bounding box center [400, 141] width 76 height 11
type input "[PERSON_NAME]"
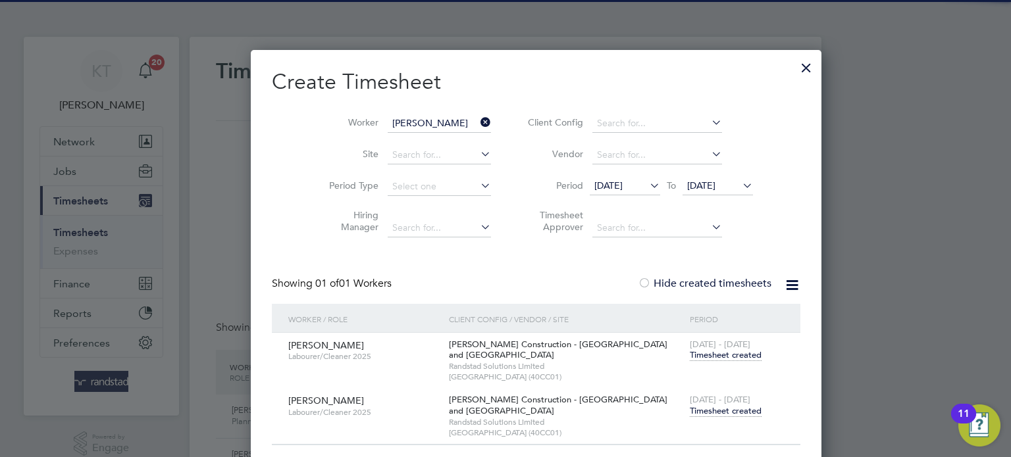
click at [695, 415] on span "Timesheet created" at bounding box center [726, 411] width 72 height 12
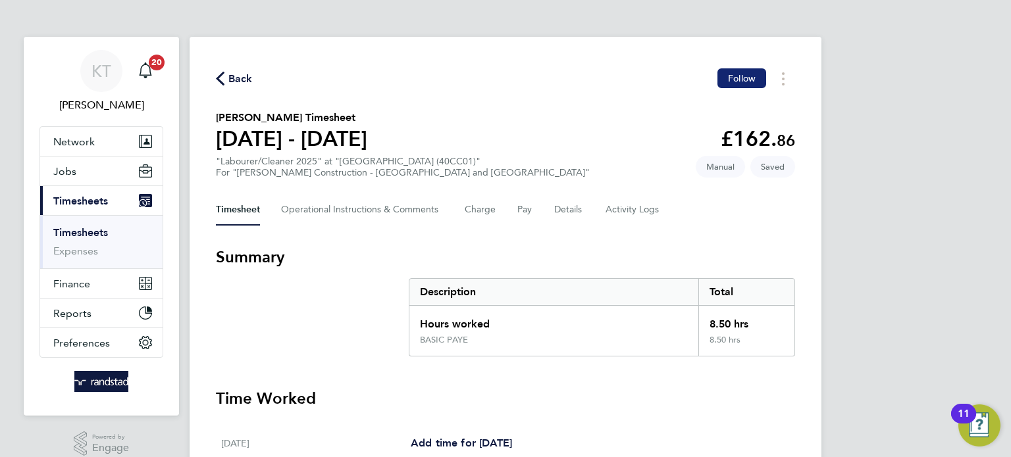
click at [742, 84] on button "Follow" at bounding box center [741, 78] width 49 height 20
click at [240, 78] on span "Back" at bounding box center [240, 79] width 24 height 16
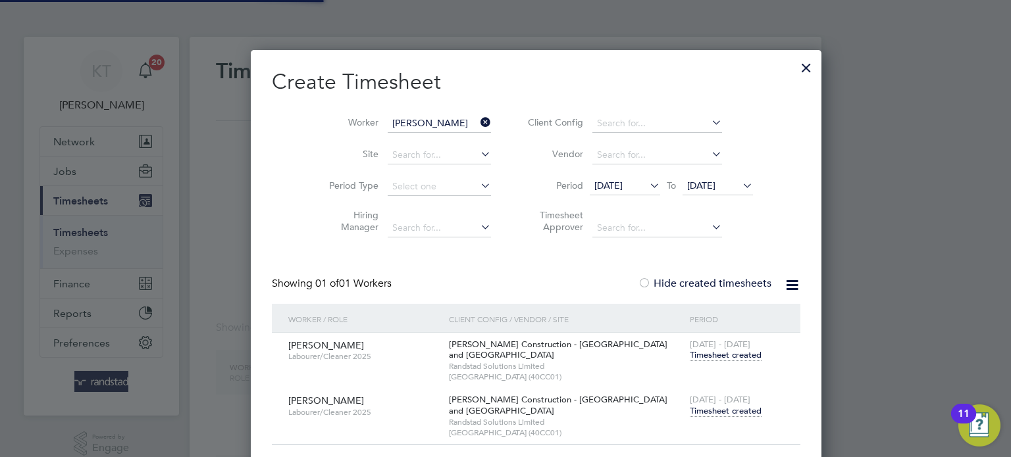
scroll to position [421, 509]
click at [478, 123] on icon at bounding box center [478, 122] width 0 height 18
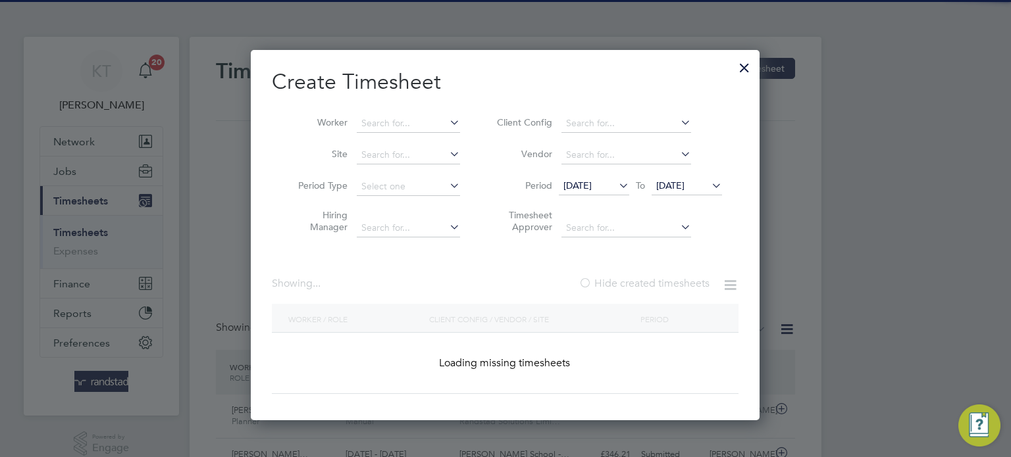
scroll to position [33, 115]
click at [447, 123] on icon at bounding box center [447, 122] width 0 height 18
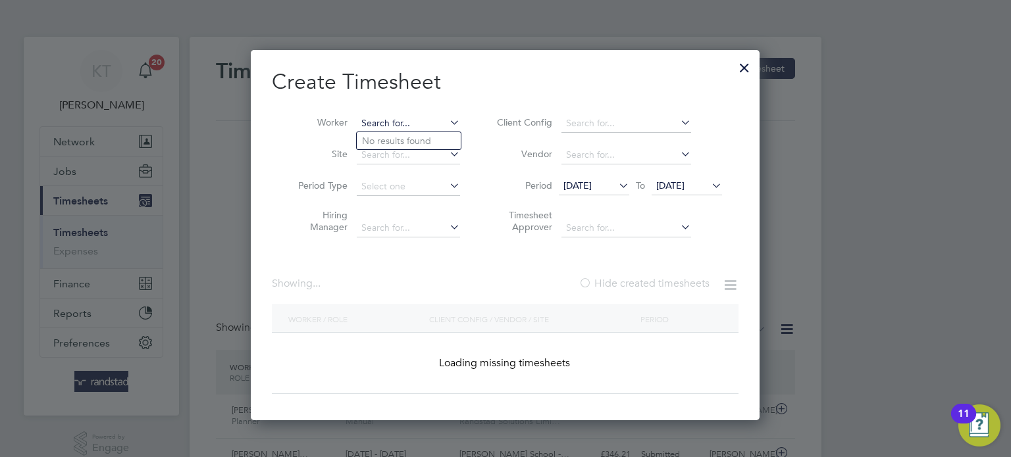
click at [426, 121] on input at bounding box center [408, 124] width 103 height 18
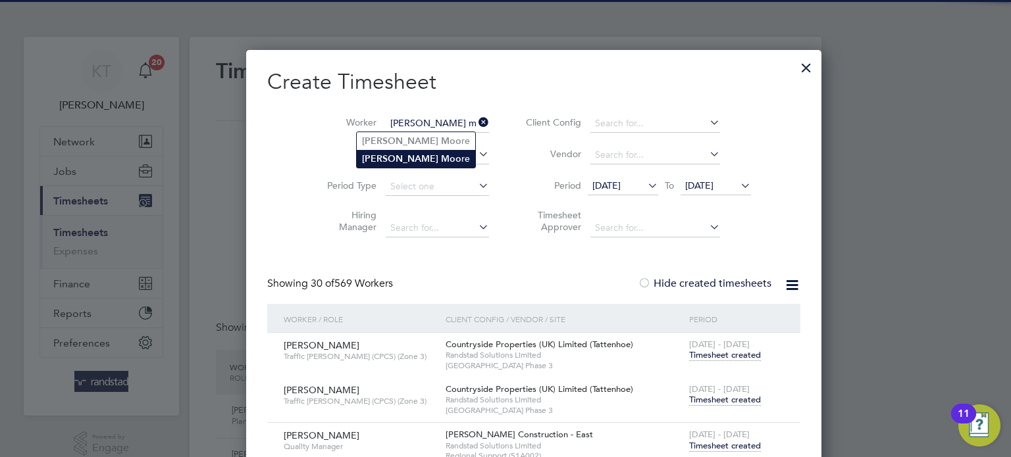
click at [441, 154] on b "Moo" at bounding box center [451, 158] width 20 height 11
type input "[PERSON_NAME]"
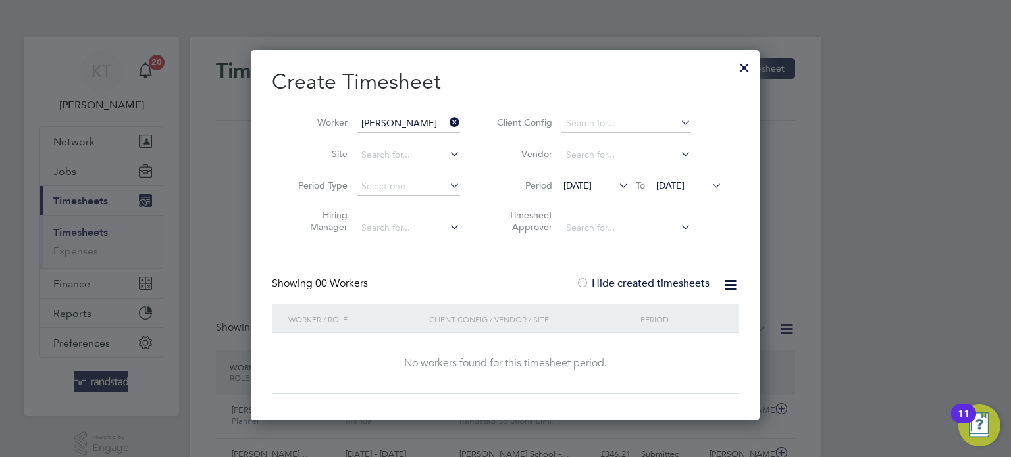
click at [592, 186] on span "[DATE]" at bounding box center [577, 186] width 28 height 12
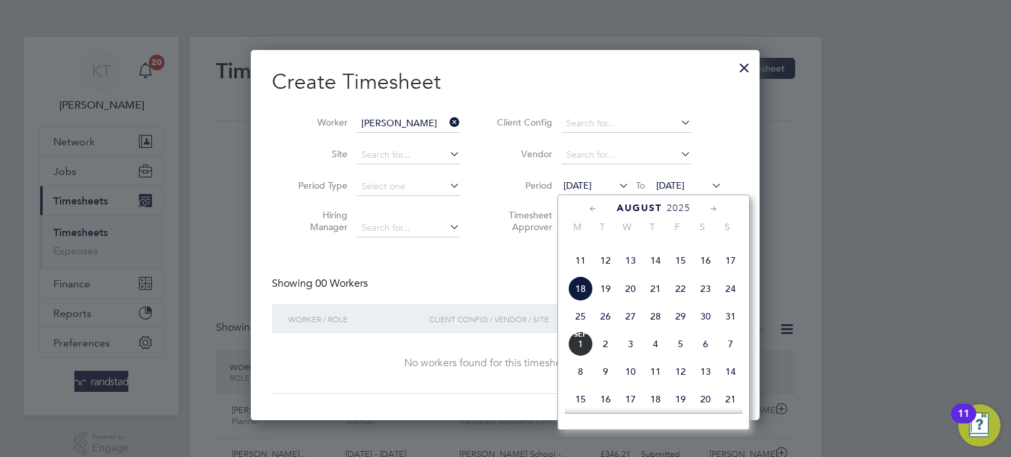
scroll to position [497, 0]
click at [584, 301] on span "18" at bounding box center [580, 288] width 25 height 25
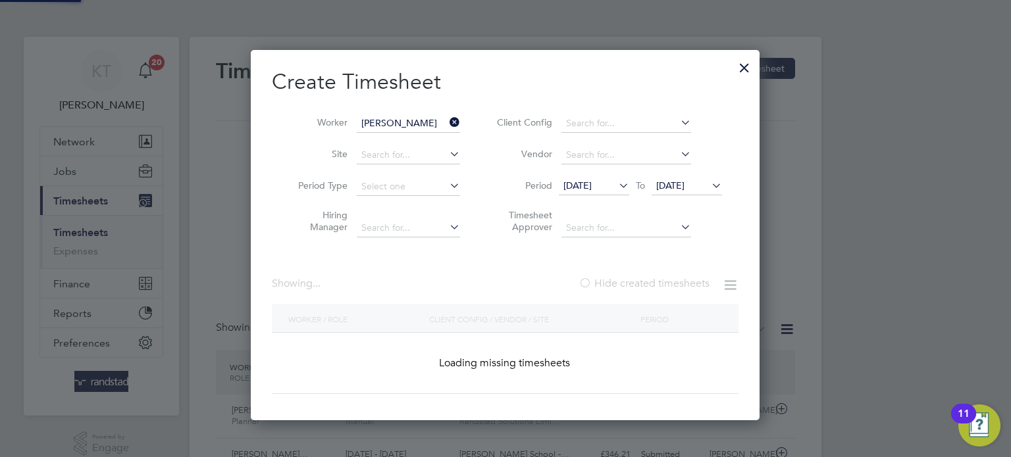
scroll to position [370, 509]
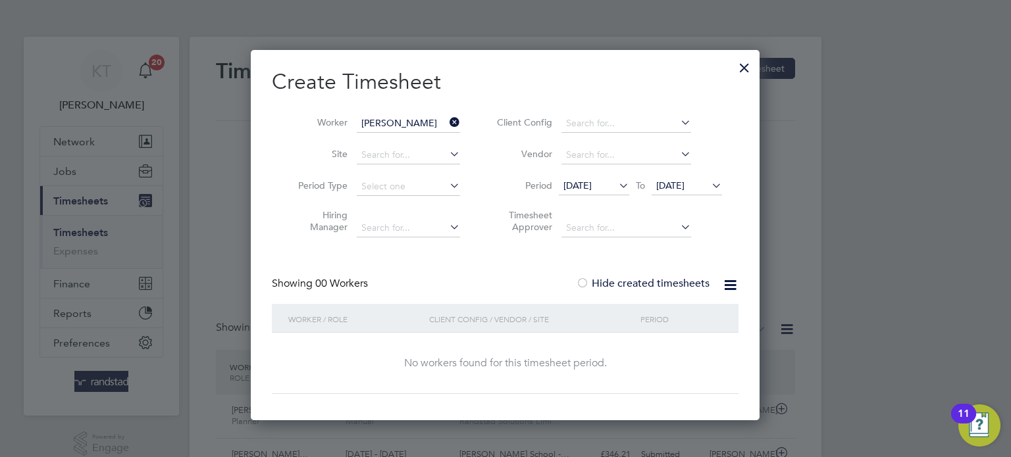
click at [584, 187] on span "[DATE]" at bounding box center [577, 186] width 28 height 12
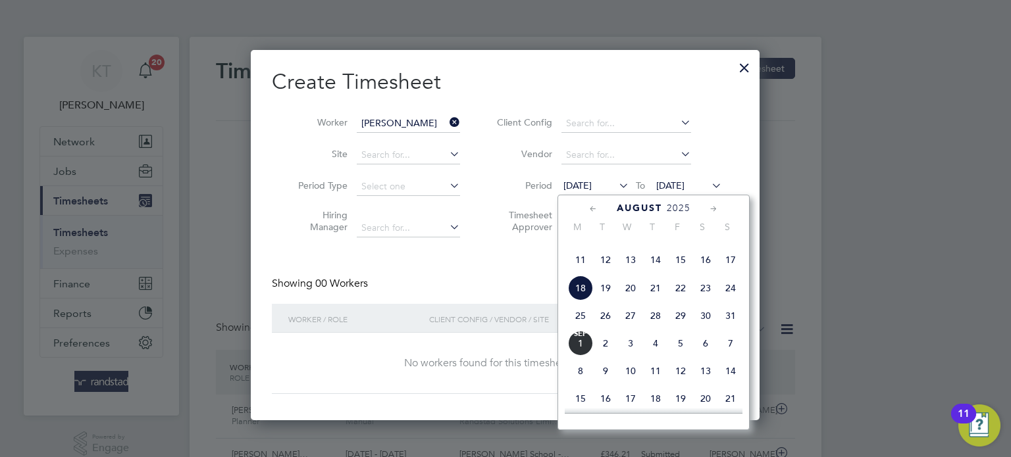
click at [583, 272] on span "11" at bounding box center [580, 259] width 25 height 25
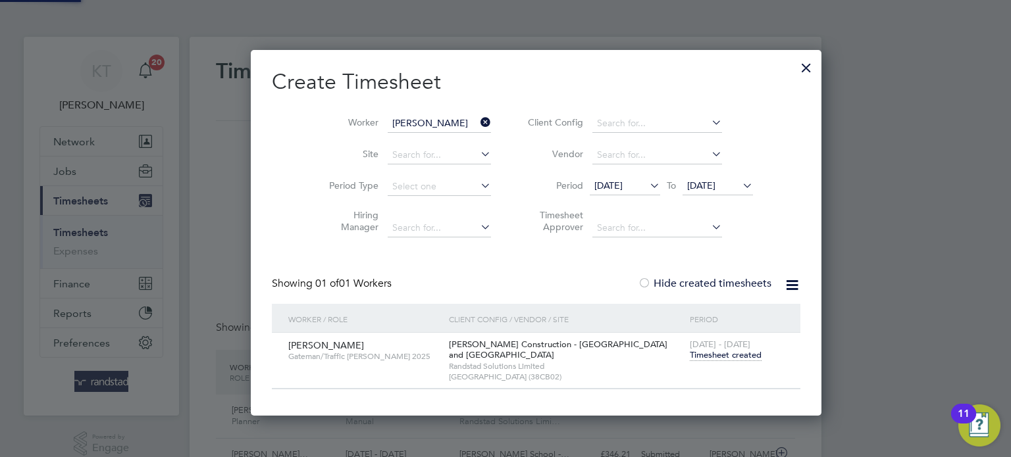
scroll to position [365, 509]
click at [478, 118] on icon at bounding box center [478, 122] width 0 height 18
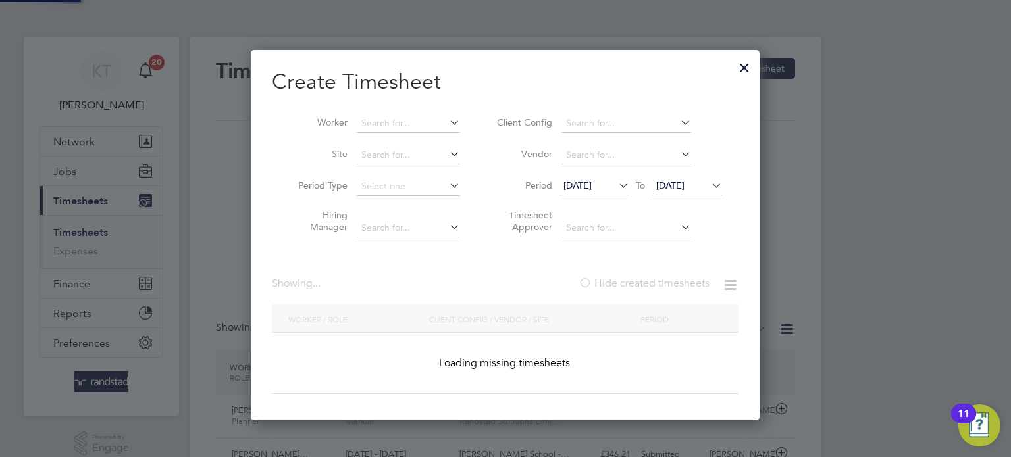
scroll to position [370, 509]
click at [405, 126] on input at bounding box center [408, 124] width 103 height 18
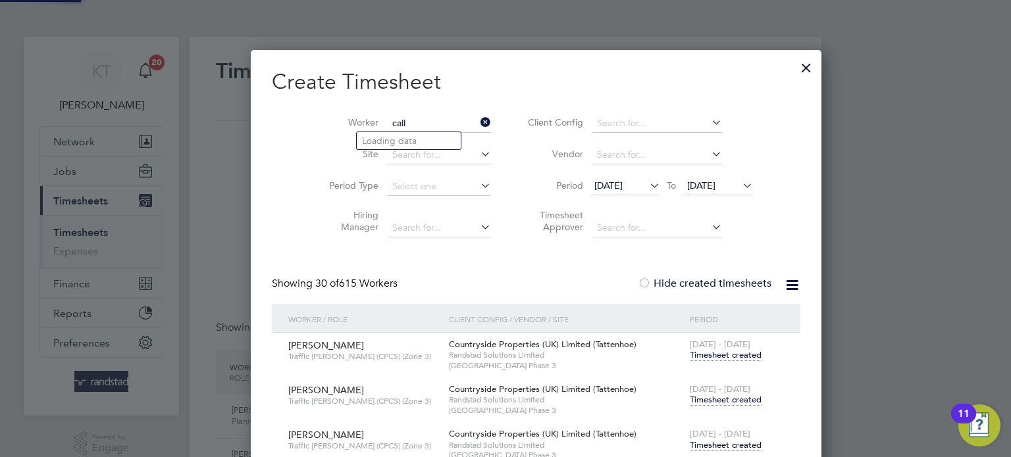
scroll to position [5785, 519]
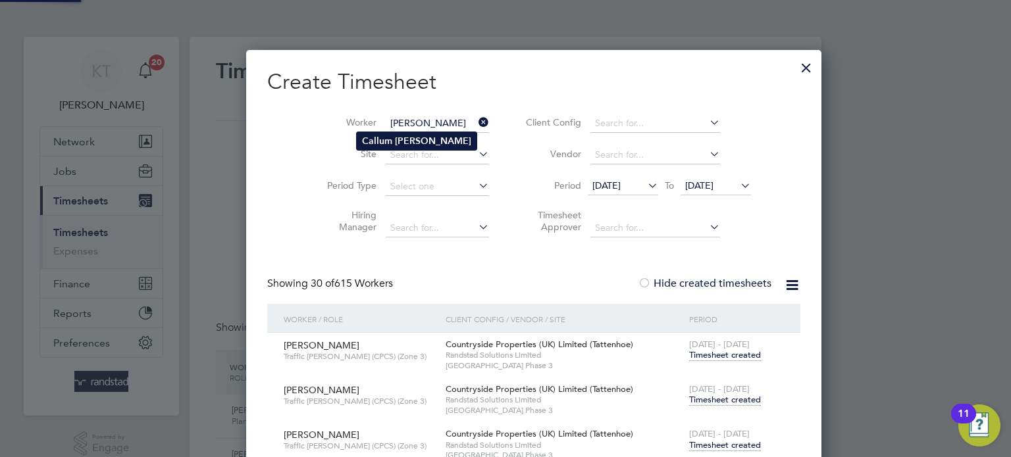
click at [404, 147] on li "[PERSON_NAME]" at bounding box center [417, 141] width 120 height 18
type input "[PERSON_NAME]"
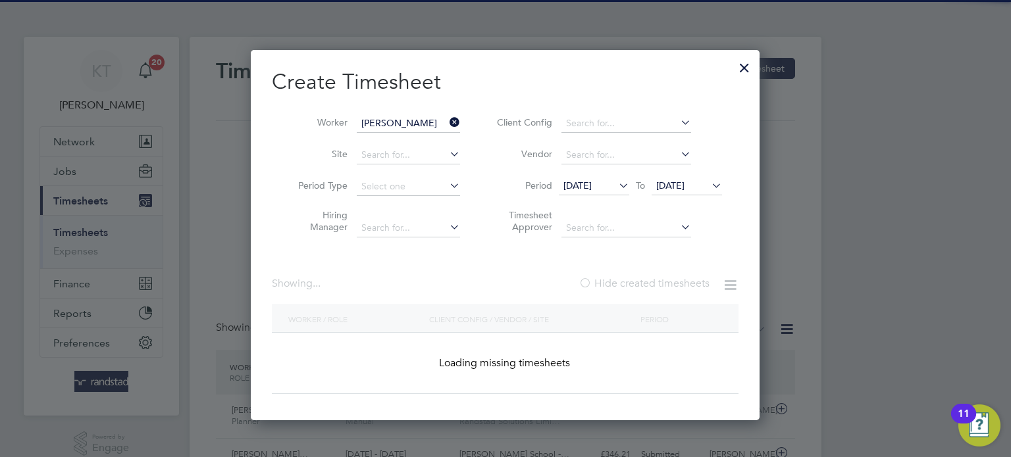
click at [404, 147] on li "[PERSON_NAME]" at bounding box center [417, 141] width 120 height 18
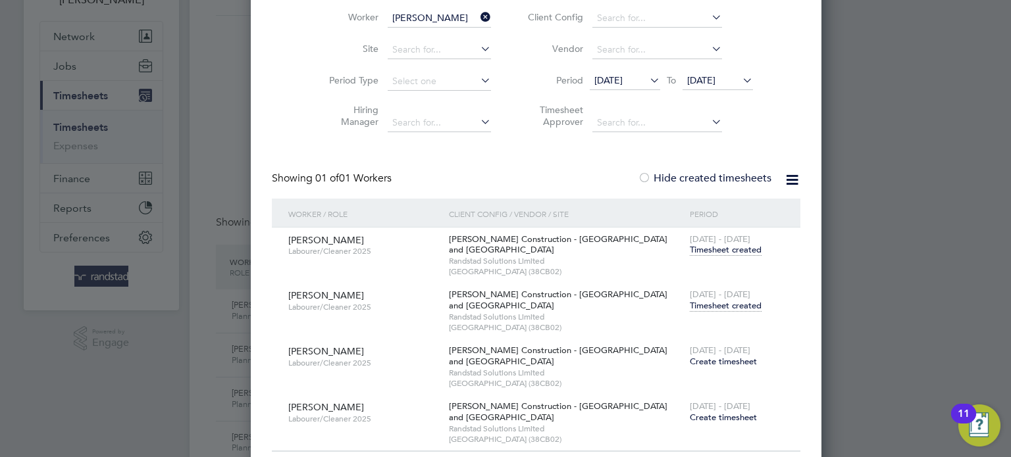
scroll to position [109, 0]
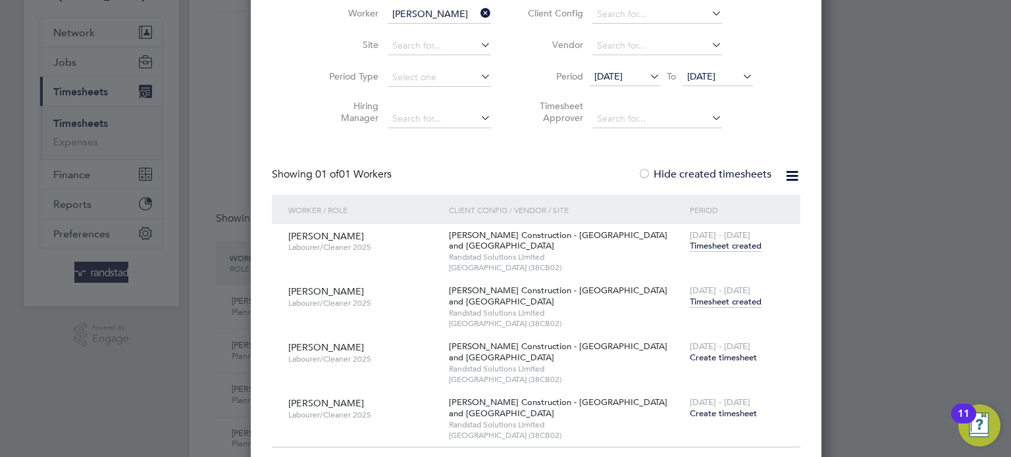
click at [694, 302] on span "Timesheet created" at bounding box center [726, 302] width 72 height 12
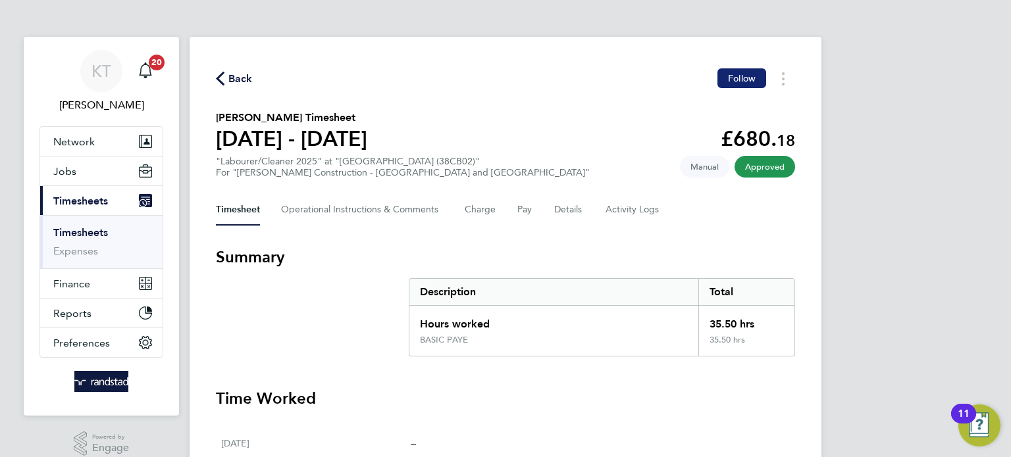
click at [727, 76] on button "Follow" at bounding box center [741, 78] width 49 height 20
click at [234, 82] on span "Back" at bounding box center [240, 79] width 24 height 16
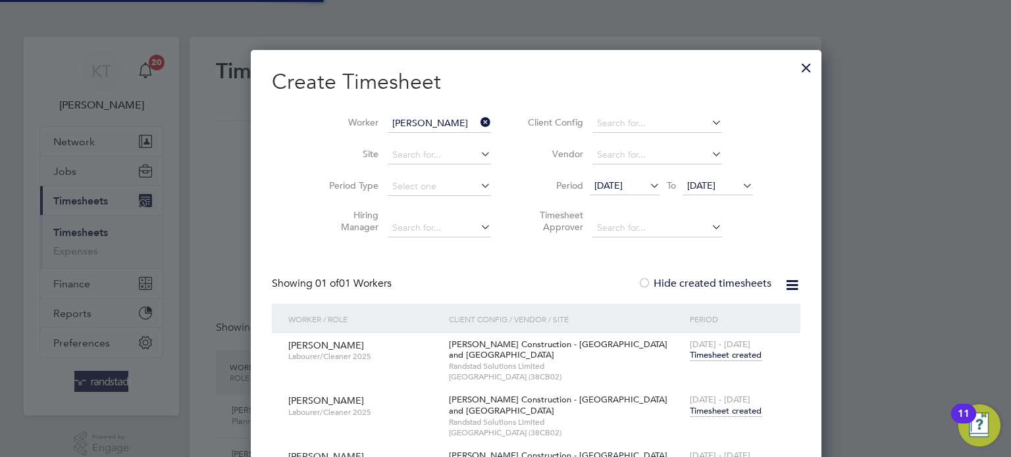
click at [478, 116] on icon at bounding box center [478, 122] width 0 height 18
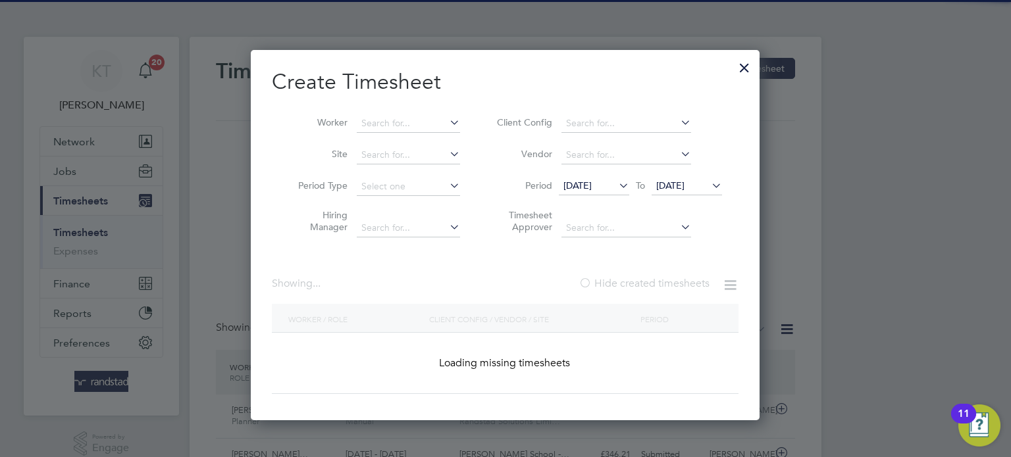
scroll to position [33, 115]
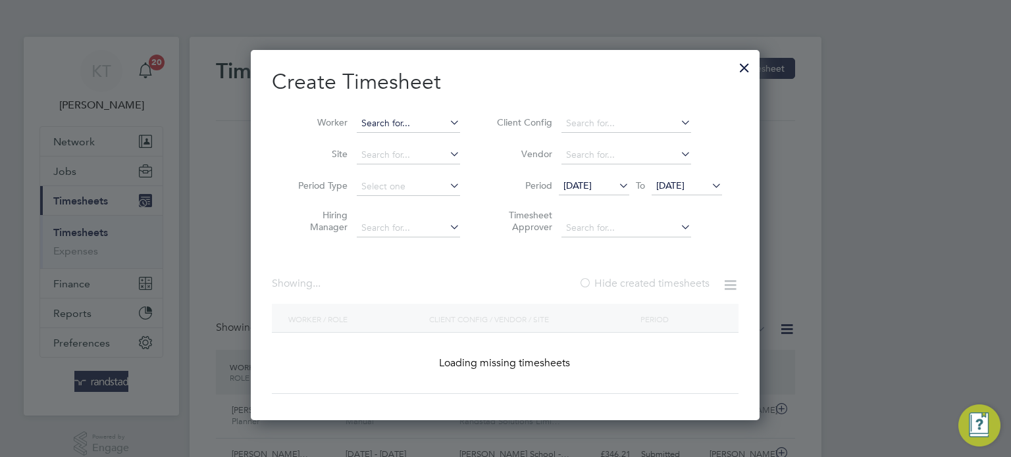
click at [429, 124] on input at bounding box center [408, 124] width 103 height 18
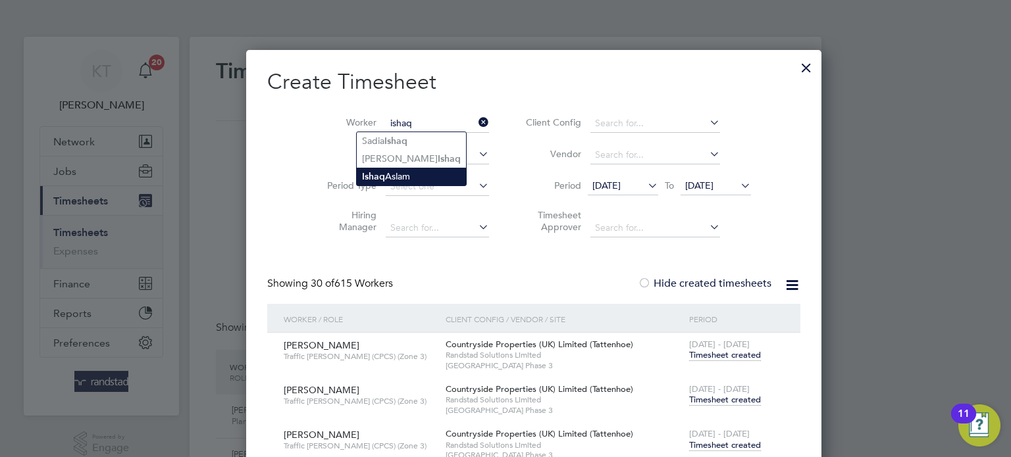
click at [405, 170] on li "[PERSON_NAME]" at bounding box center [411, 177] width 109 height 18
type input "[PERSON_NAME]"
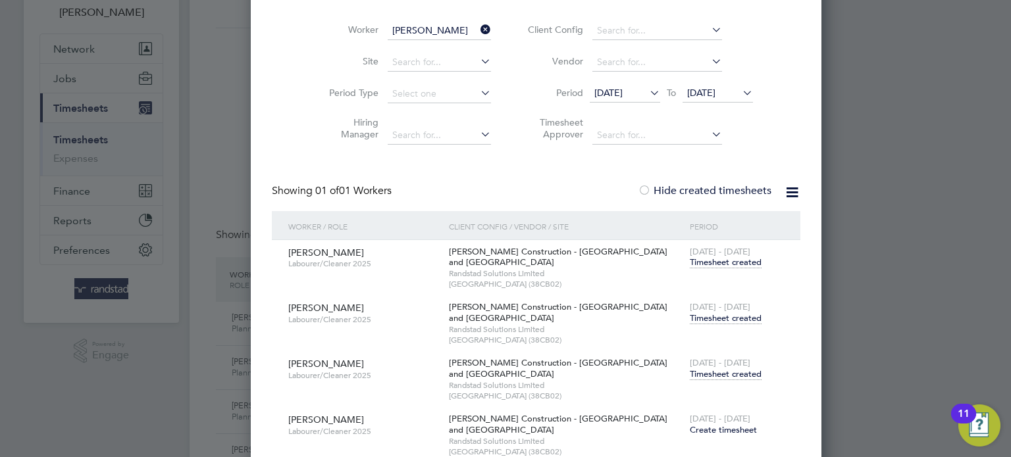
click at [694, 373] on span "Timesheet created" at bounding box center [726, 375] width 72 height 12
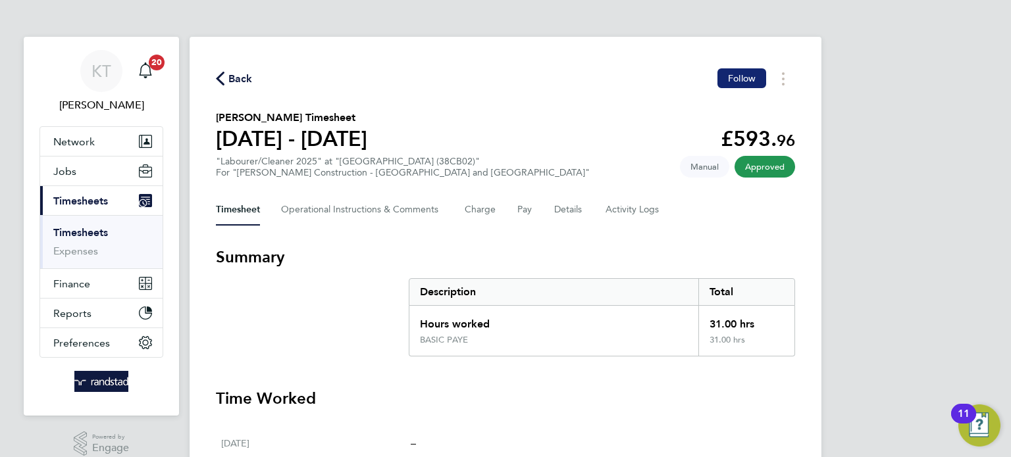
click at [732, 78] on span "Follow" at bounding box center [742, 78] width 28 height 12
click at [240, 74] on span "Back" at bounding box center [240, 79] width 24 height 16
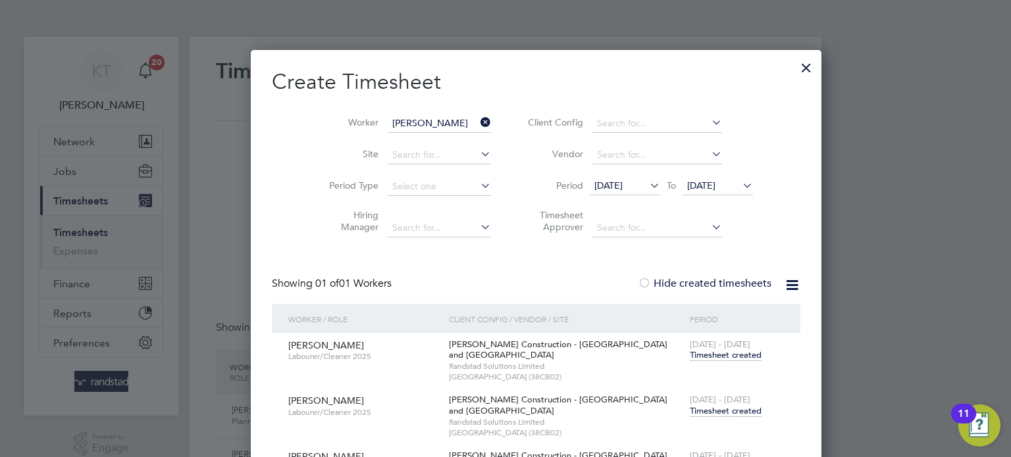
scroll to position [33, 115]
click at [478, 126] on icon at bounding box center [478, 122] width 0 height 18
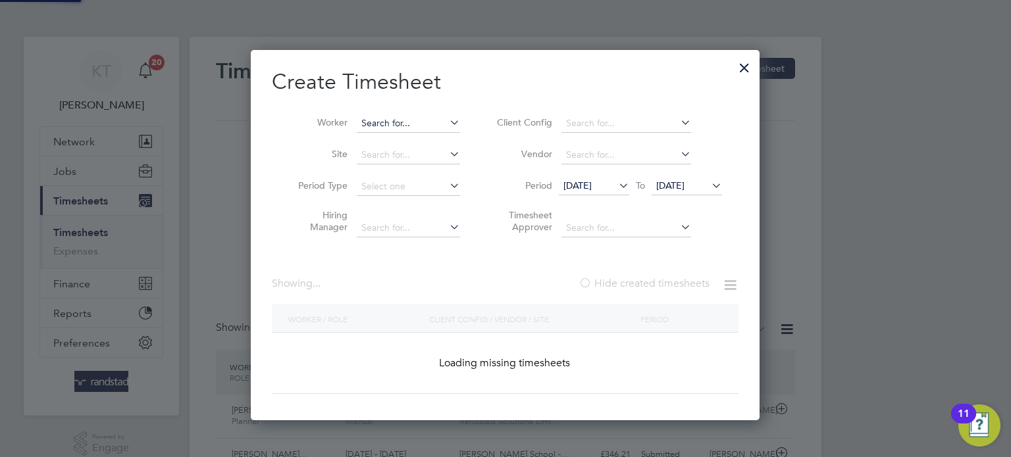
click at [418, 125] on input at bounding box center [408, 124] width 103 height 18
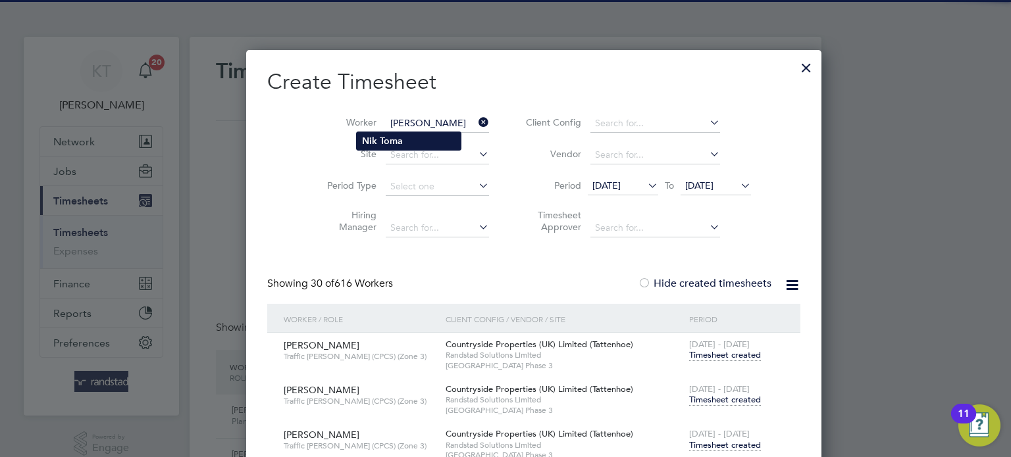
click at [415, 138] on li "[PERSON_NAME]" at bounding box center [409, 141] width 104 height 18
type input "[PERSON_NAME]"
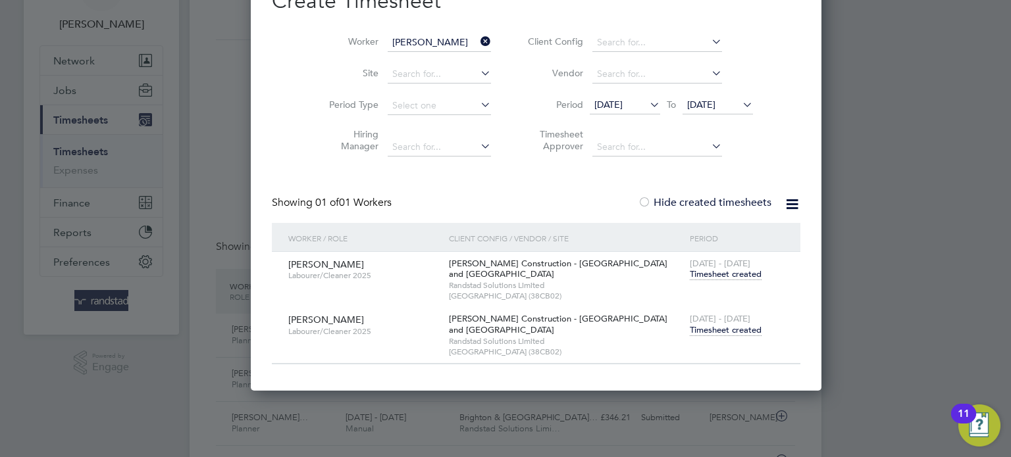
click at [682, 113] on span "[DATE]" at bounding box center [717, 106] width 70 height 18
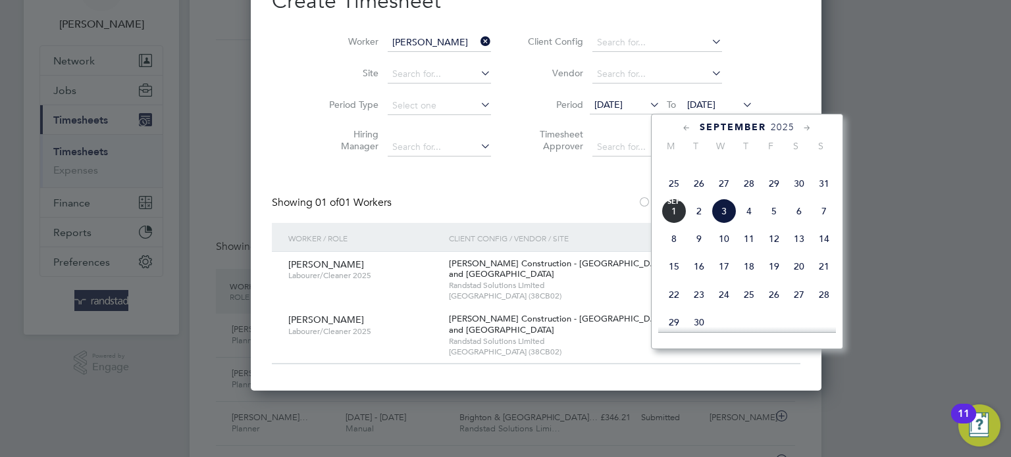
click at [723, 251] on span "10" at bounding box center [723, 238] width 25 height 25
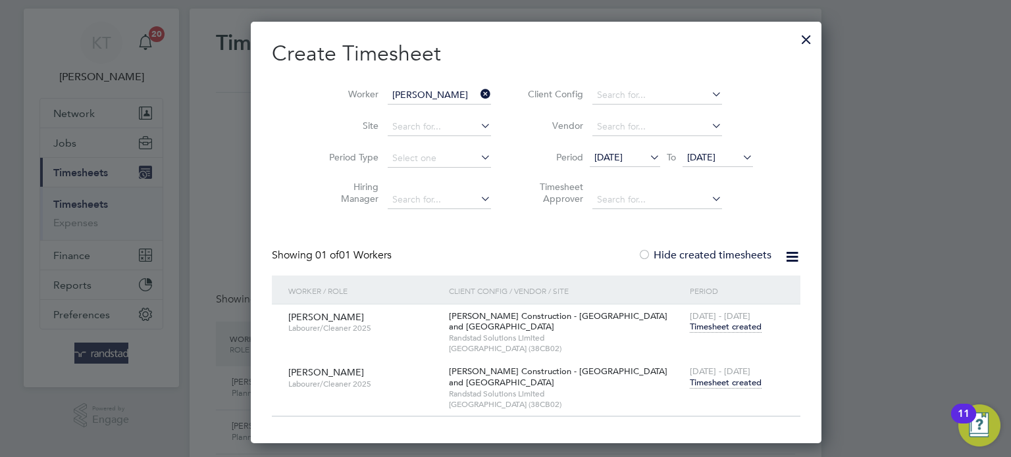
click at [794, 33] on div at bounding box center [806, 36] width 24 height 24
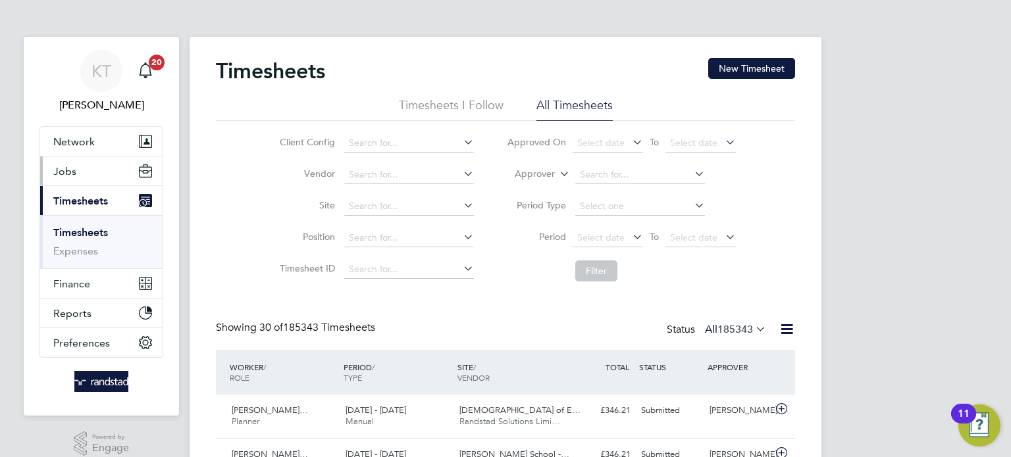
click at [88, 162] on button "Jobs" at bounding box center [101, 171] width 122 height 29
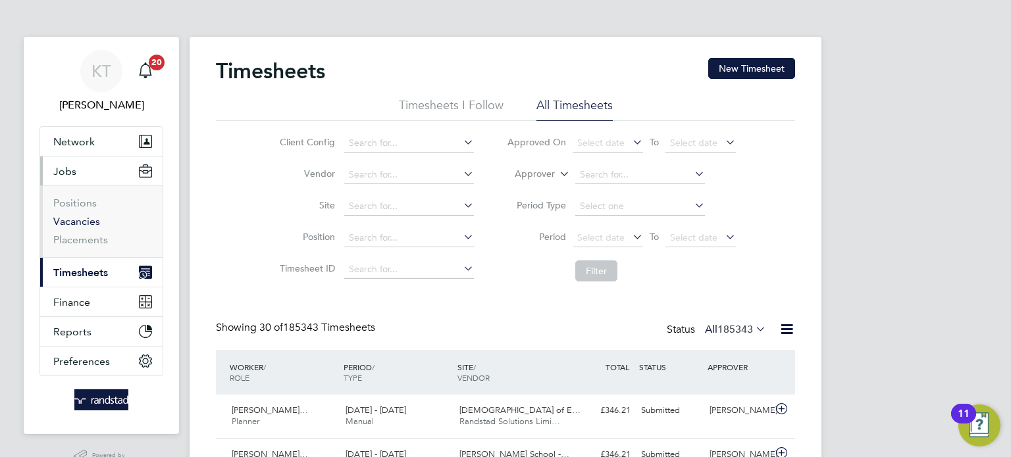
click at [72, 224] on link "Vacancies" at bounding box center [76, 221] width 47 height 13
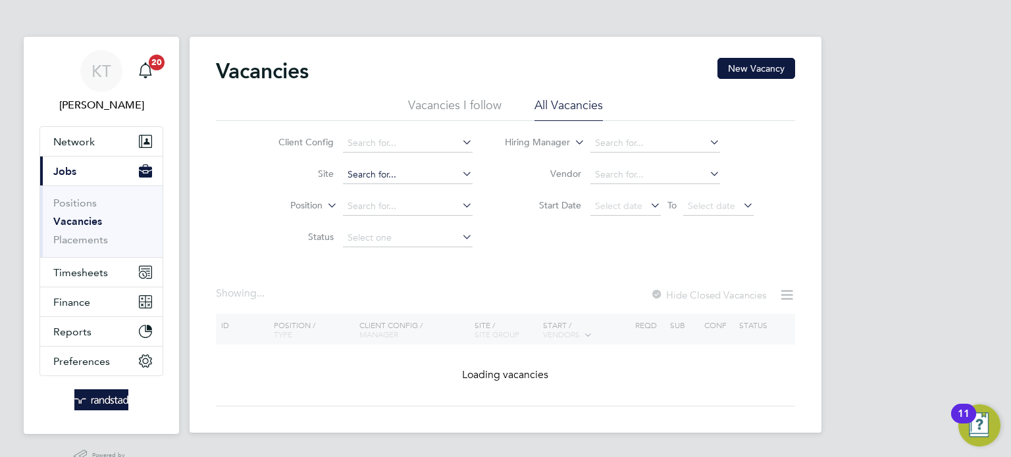
click at [377, 172] on input at bounding box center [408, 175] width 130 height 18
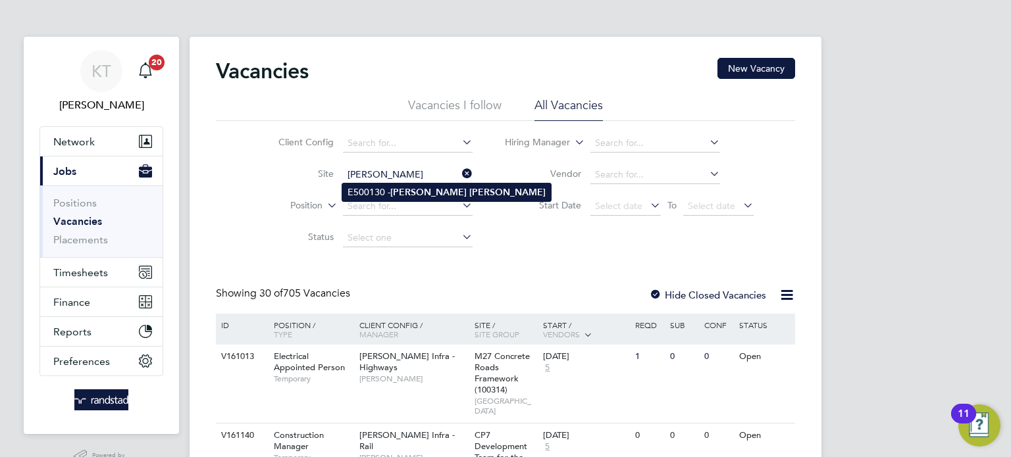
type input "E500130 - [PERSON_NAME]"
